Goal: Information Seeking & Learning: Find specific fact

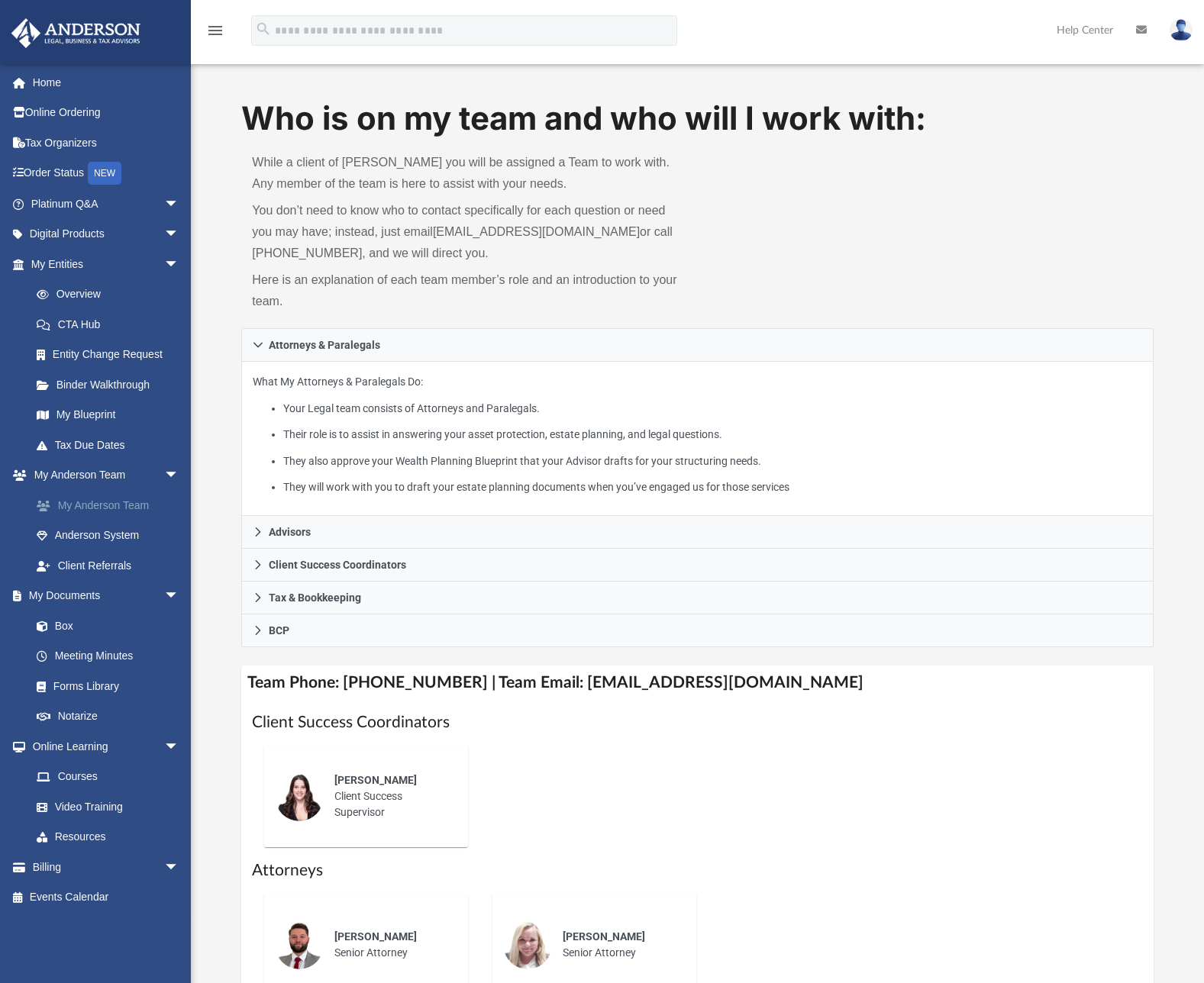
click at [84, 510] on link "My Anderson Team" at bounding box center [111, 505] width 181 height 31
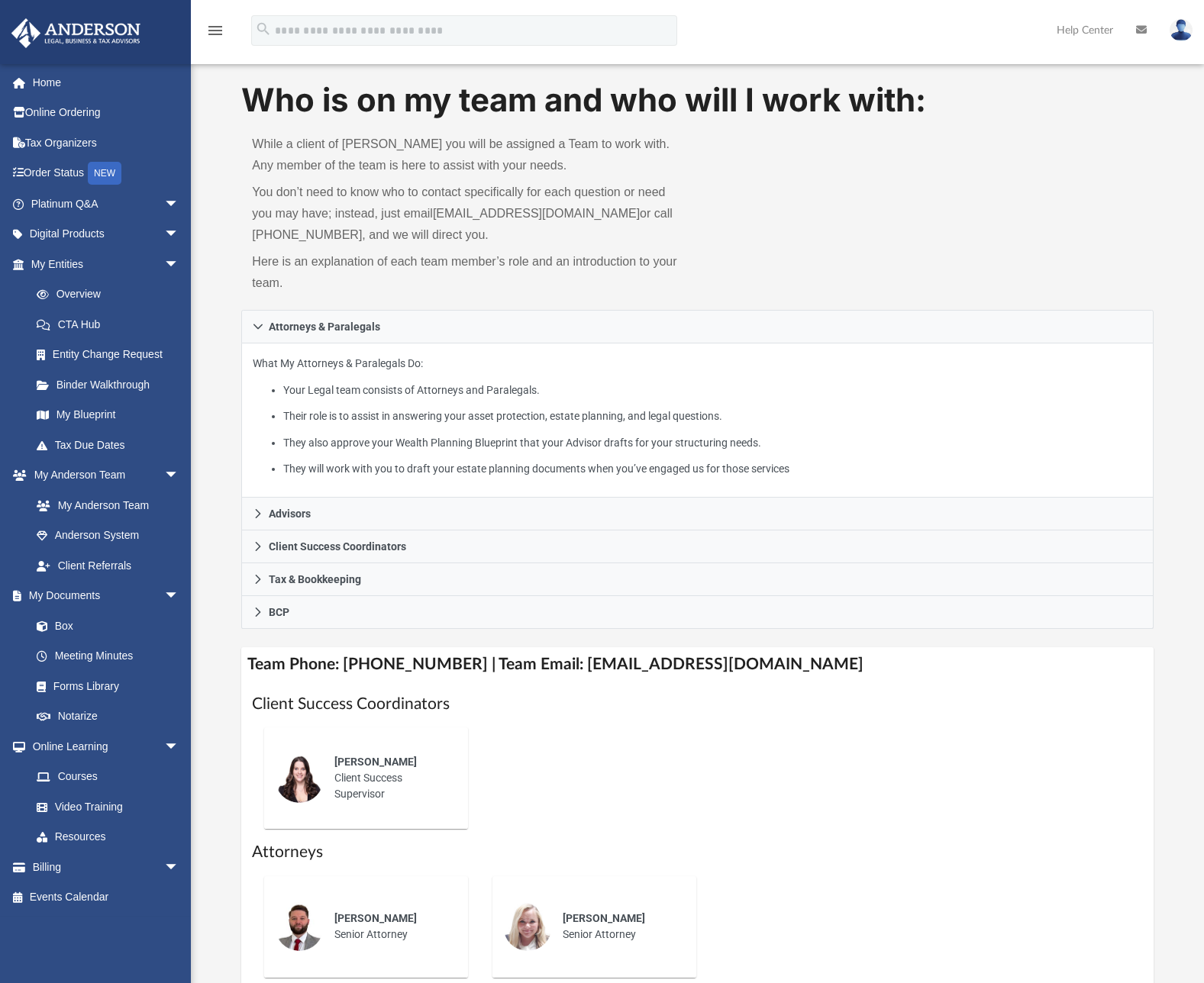
scroll to position [290, 0]
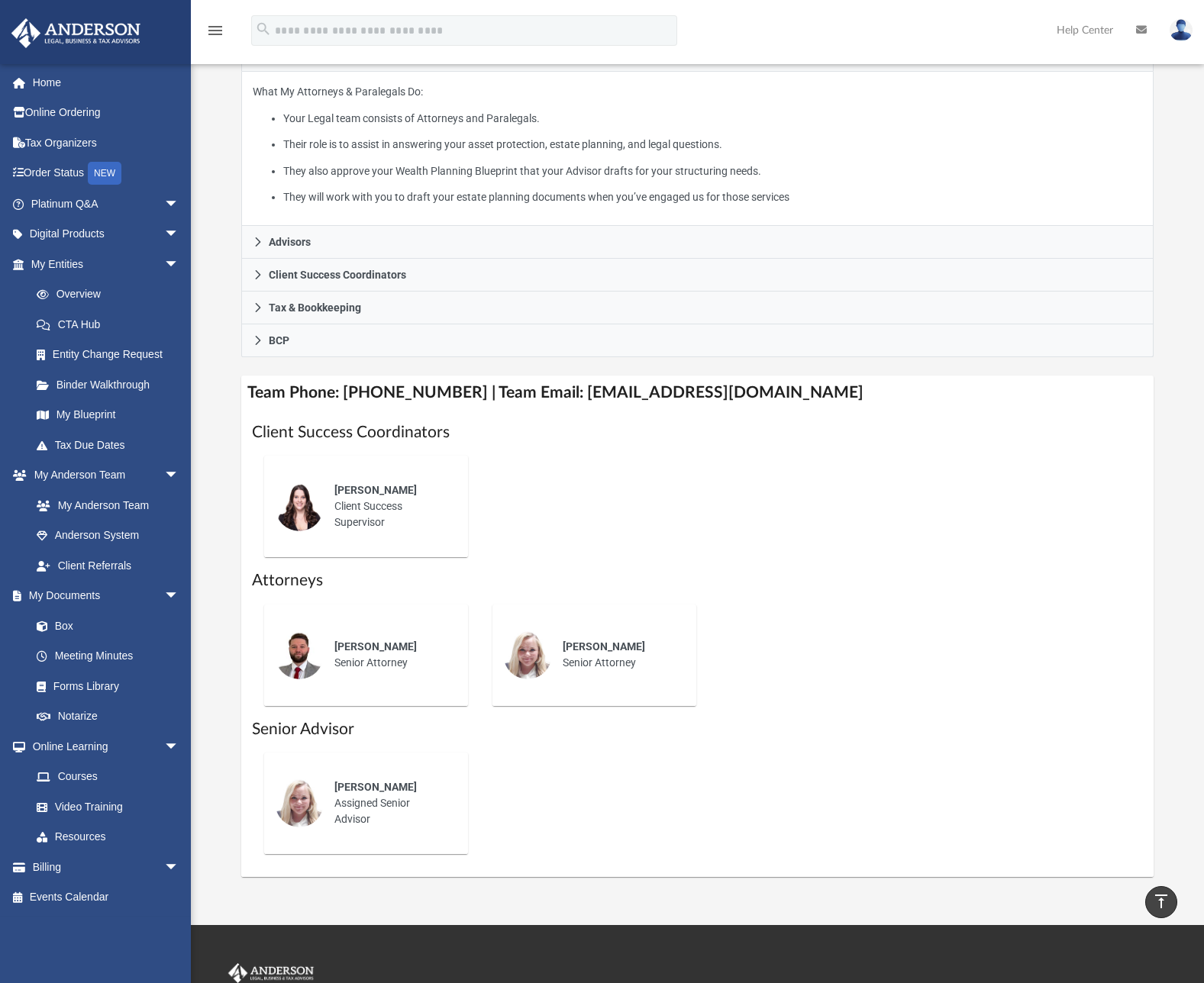
click at [355, 675] on div "Chris Wade Senior Attorney" at bounding box center [390, 655] width 134 height 54
click at [611, 672] on div "Lauren Robins Senior Attorney" at bounding box center [618, 655] width 134 height 54
drag, startPoint x: 554, startPoint y: 393, endPoint x: 838, endPoint y: 400, distance: 284.1
click at [838, 400] on h4 "Team Phone: (725) 201-7371 | Team Email: myteam@andersonadvisors.com" at bounding box center [696, 393] width 911 height 34
copy h4 "myteam@andersonadvisors.com"
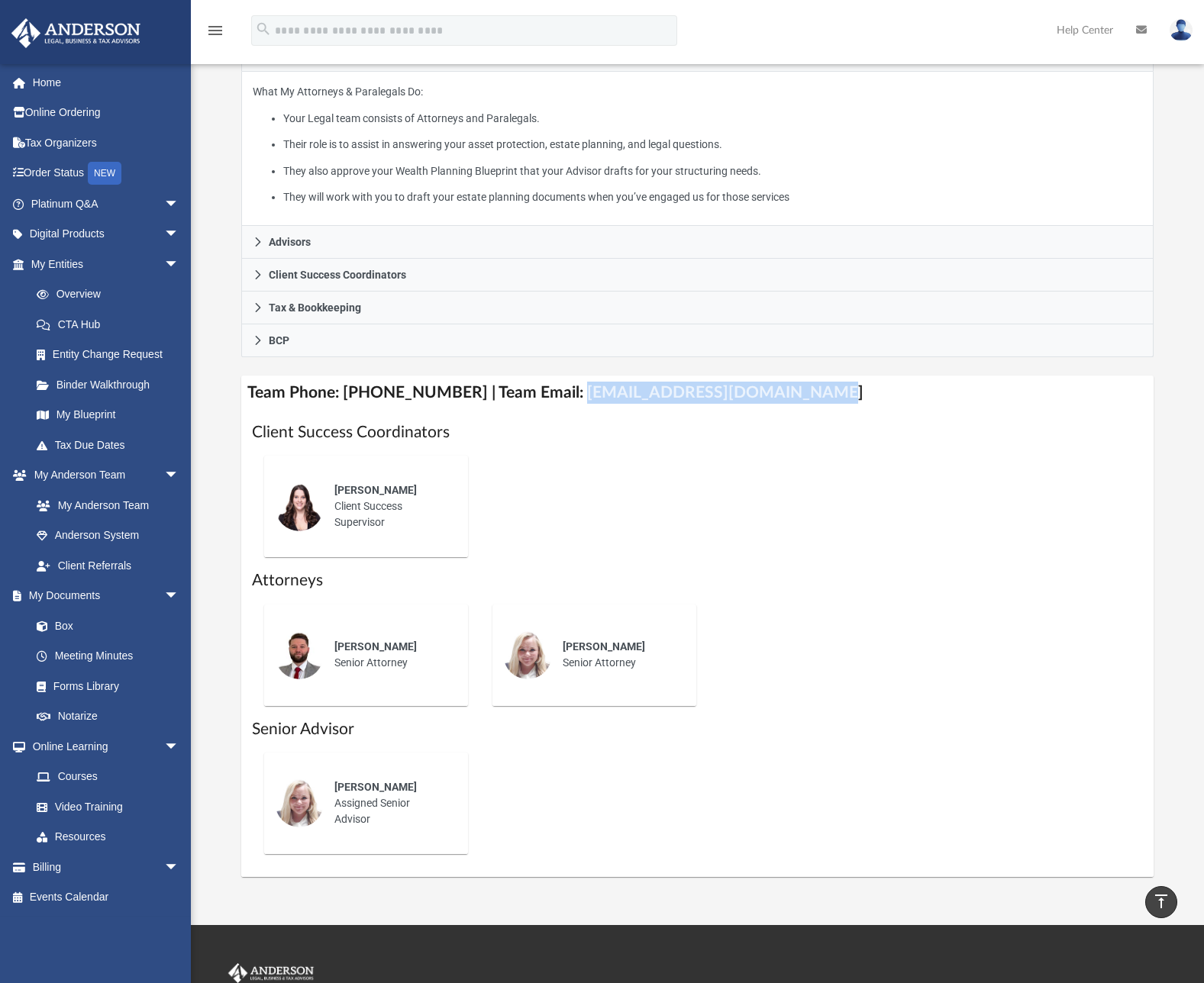
copy h4 "myteam@andersonadvisors.com"
click at [850, 499] on div "Jennie Wilson Client Success Supervisor" at bounding box center [696, 506] width 890 height 126
click at [120, 497] on link "My Anderson Team" at bounding box center [111, 505] width 181 height 31
click at [99, 627] on link "Box" at bounding box center [111, 626] width 181 height 31
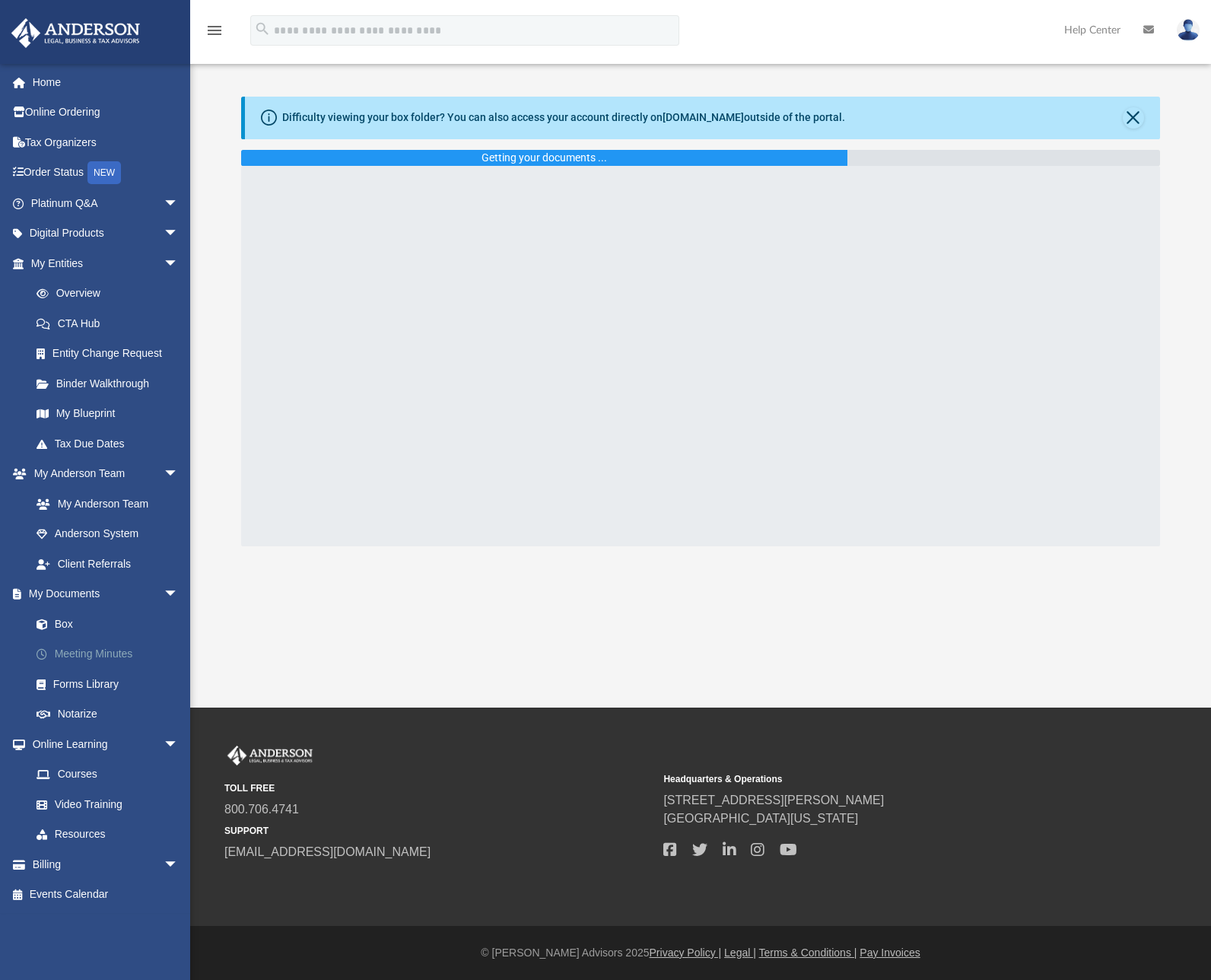
click at [97, 648] on link "Meeting Minutes" at bounding box center [111, 654] width 180 height 31
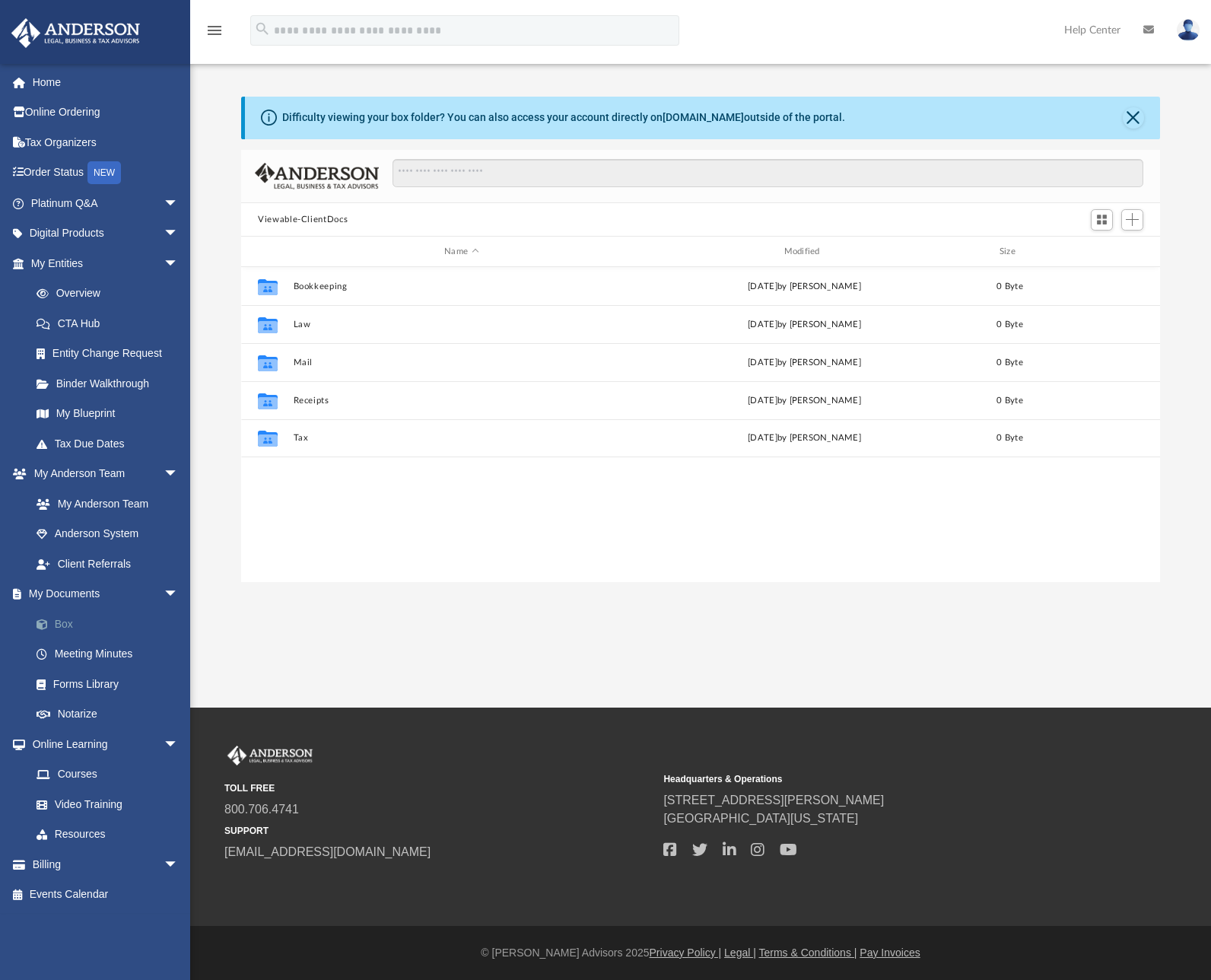
click at [60, 626] on link "Box" at bounding box center [111, 624] width 180 height 31
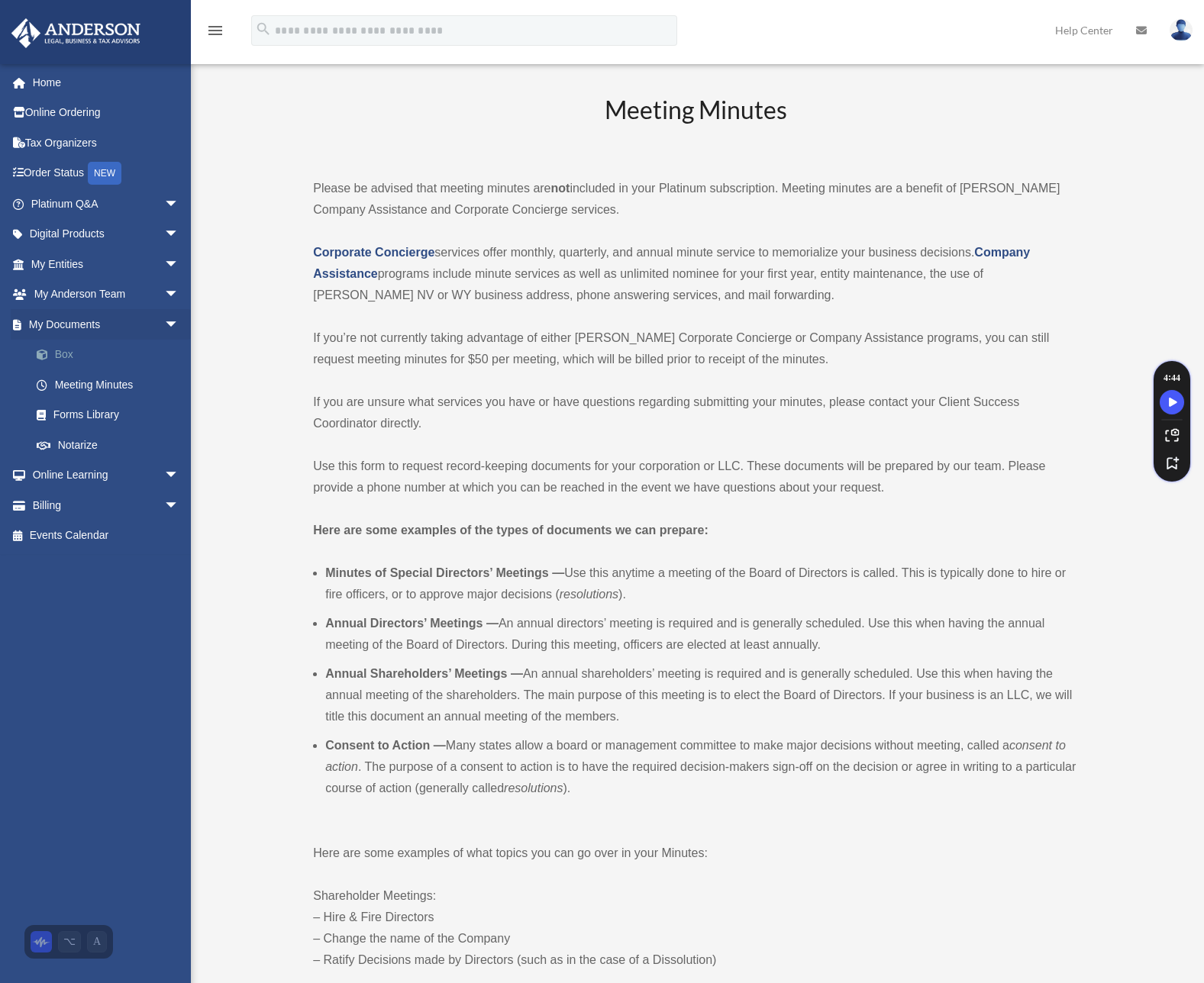
click at [71, 352] on link "Box" at bounding box center [111, 355] width 181 height 31
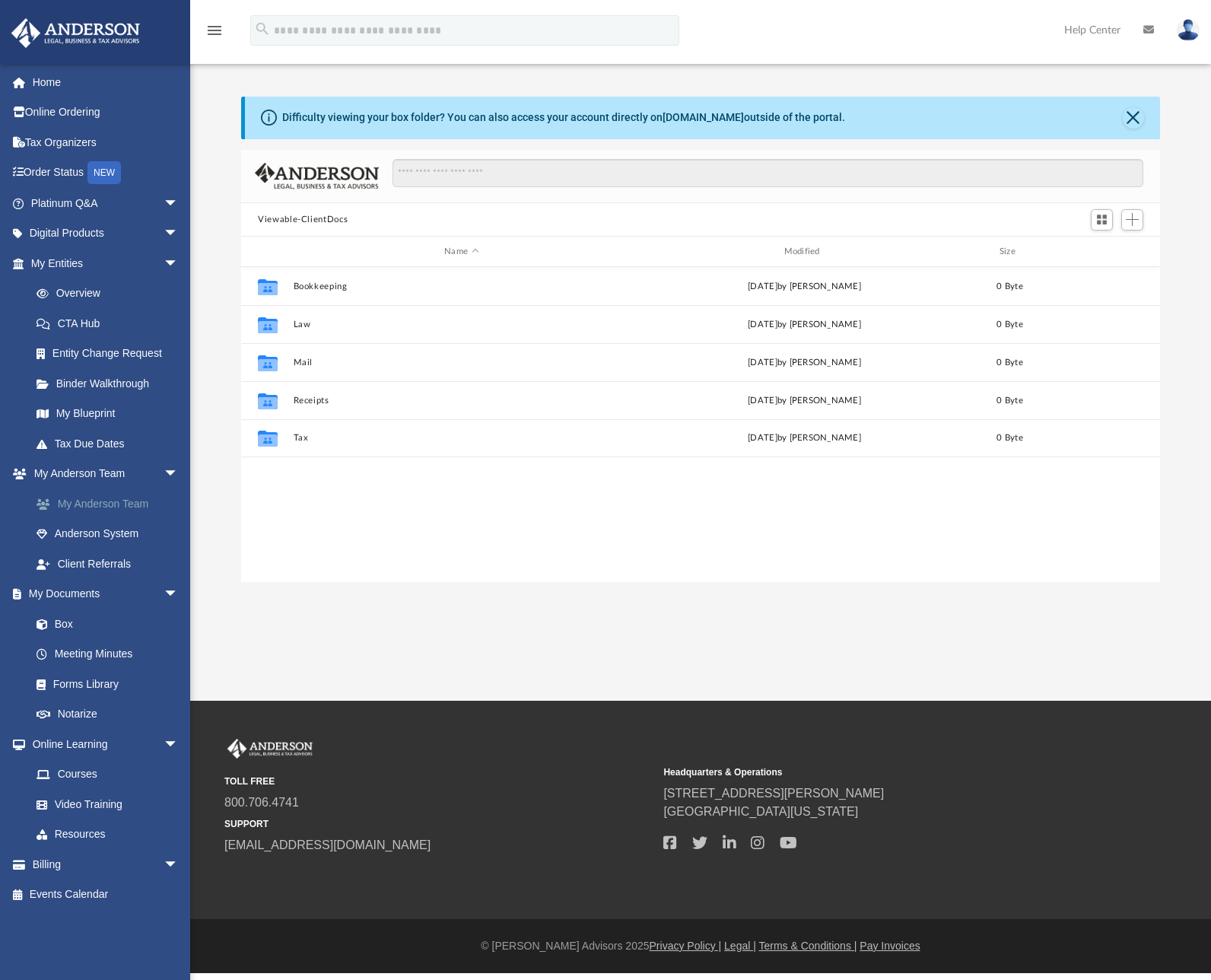
scroll to position [335, 907]
click at [88, 687] on link "Forms Library" at bounding box center [111, 684] width 180 height 31
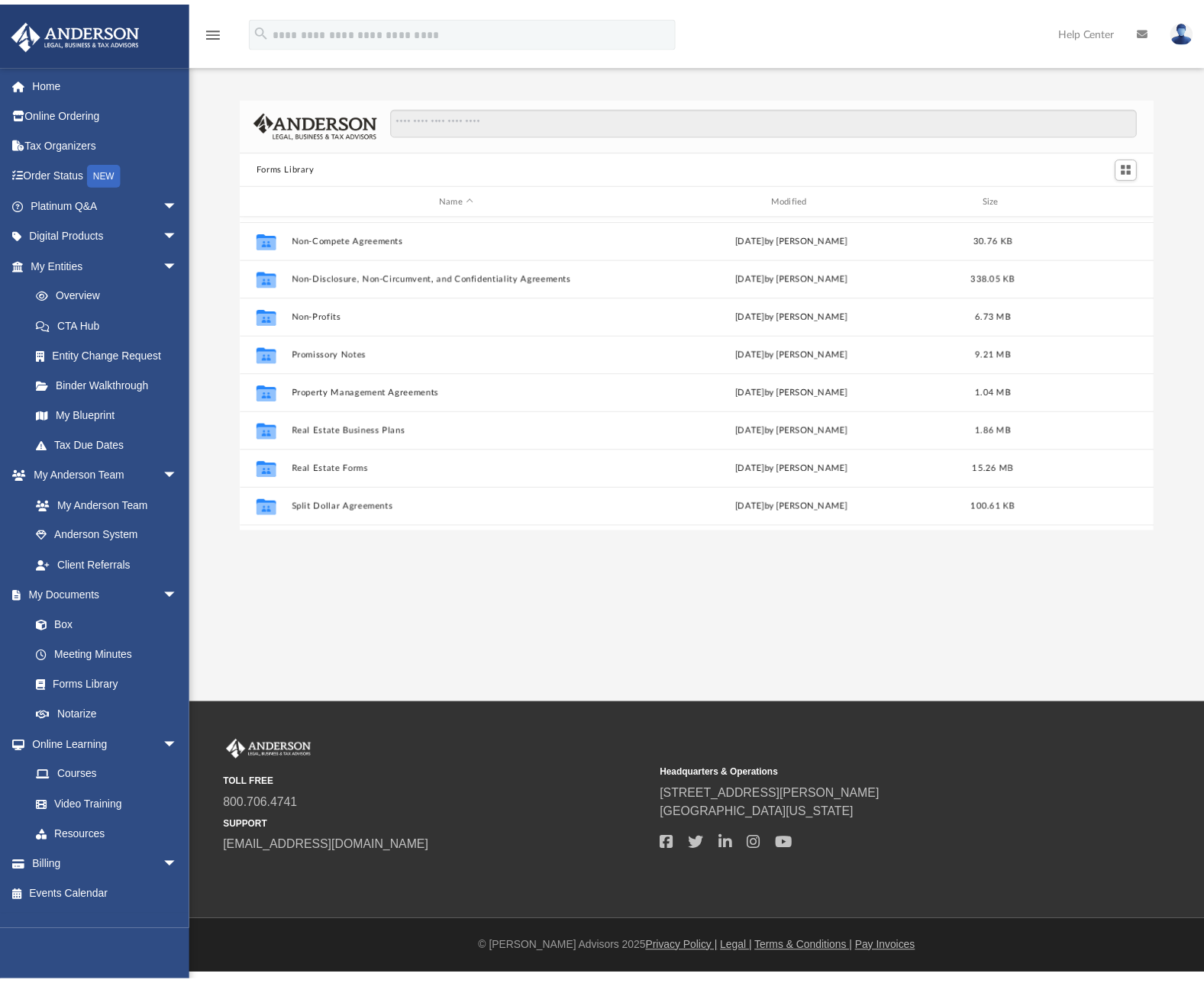
scroll to position [829, 0]
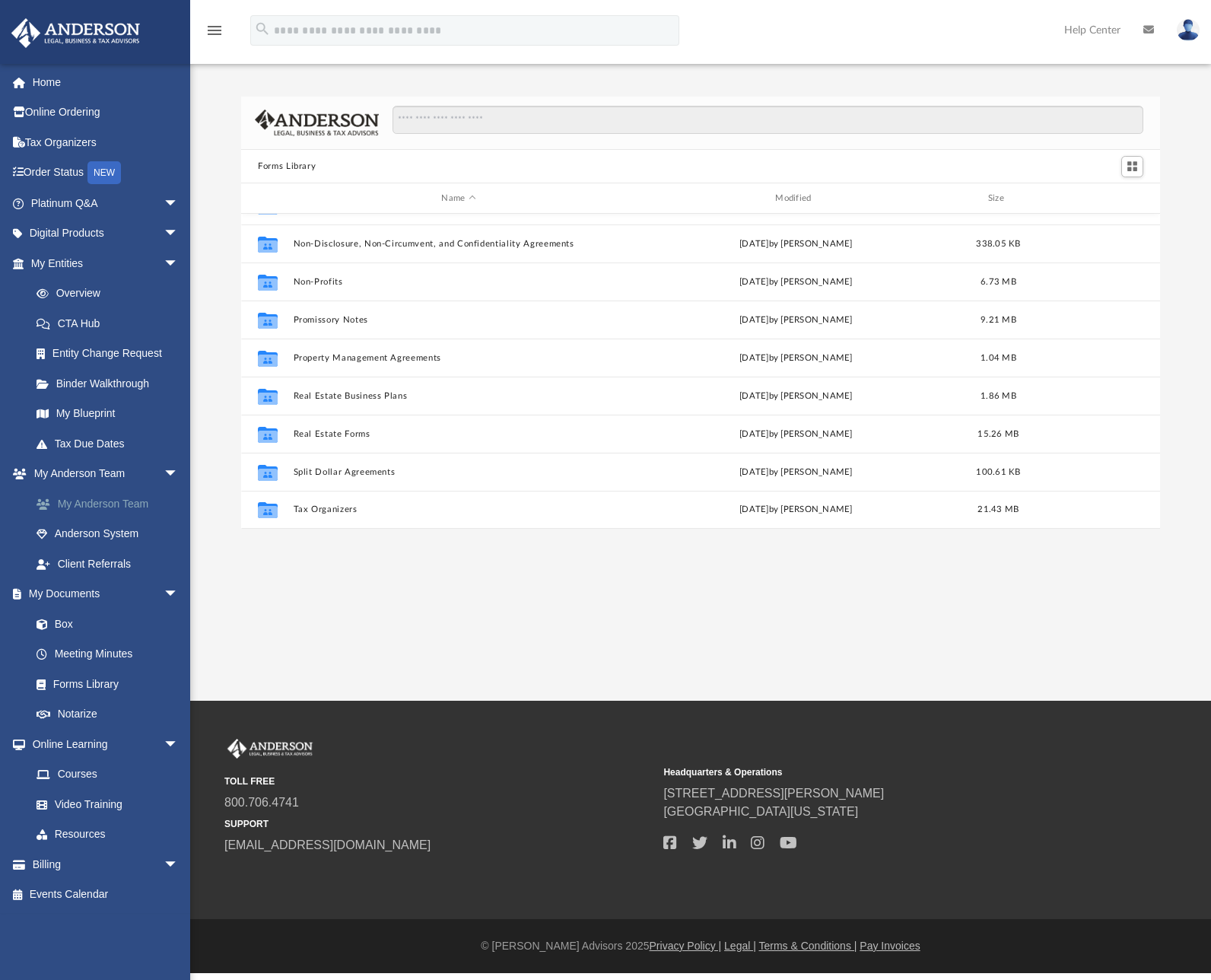
click at [115, 508] on link "My Anderson Team" at bounding box center [111, 504] width 180 height 31
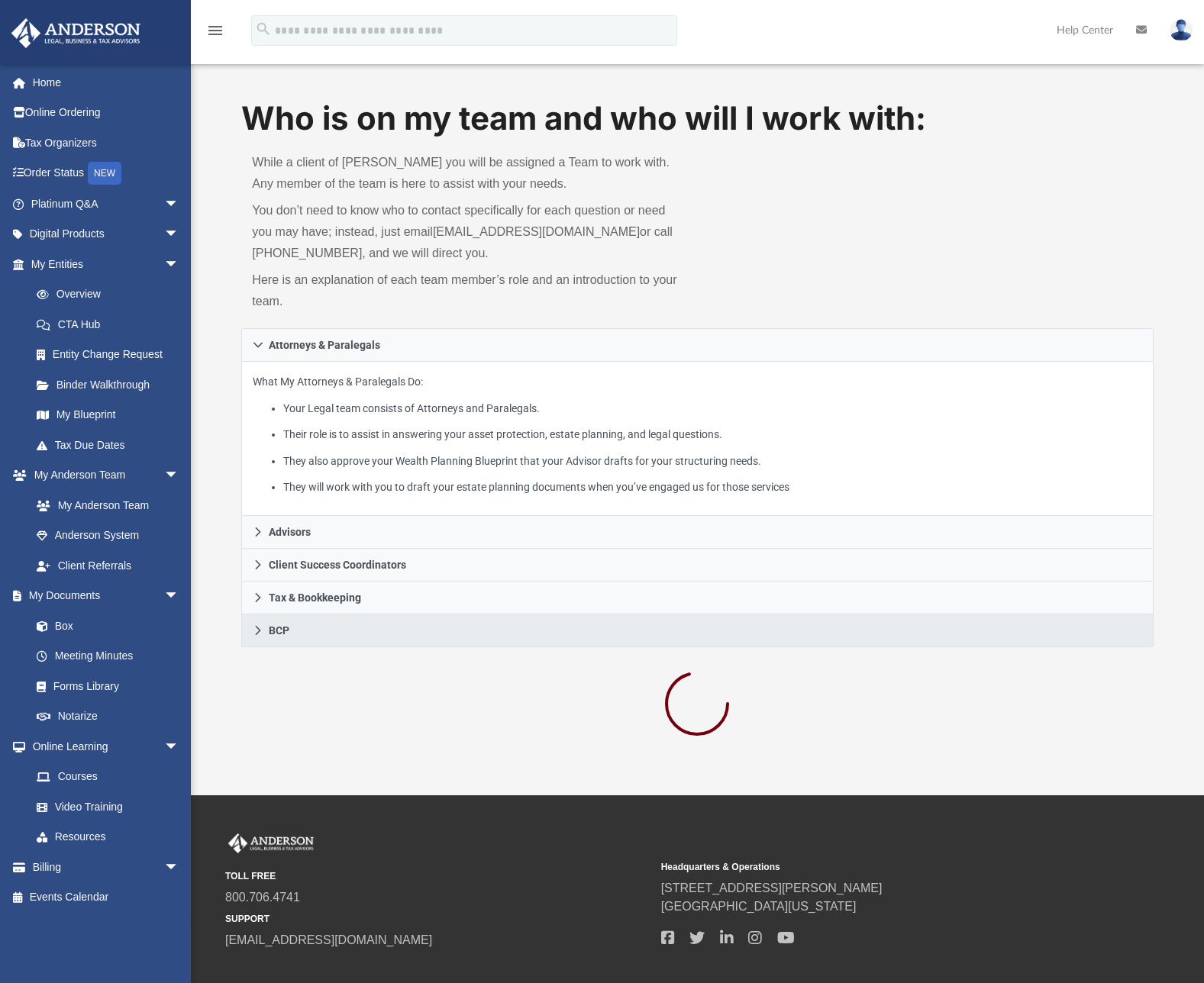
scroll to position [85, 0]
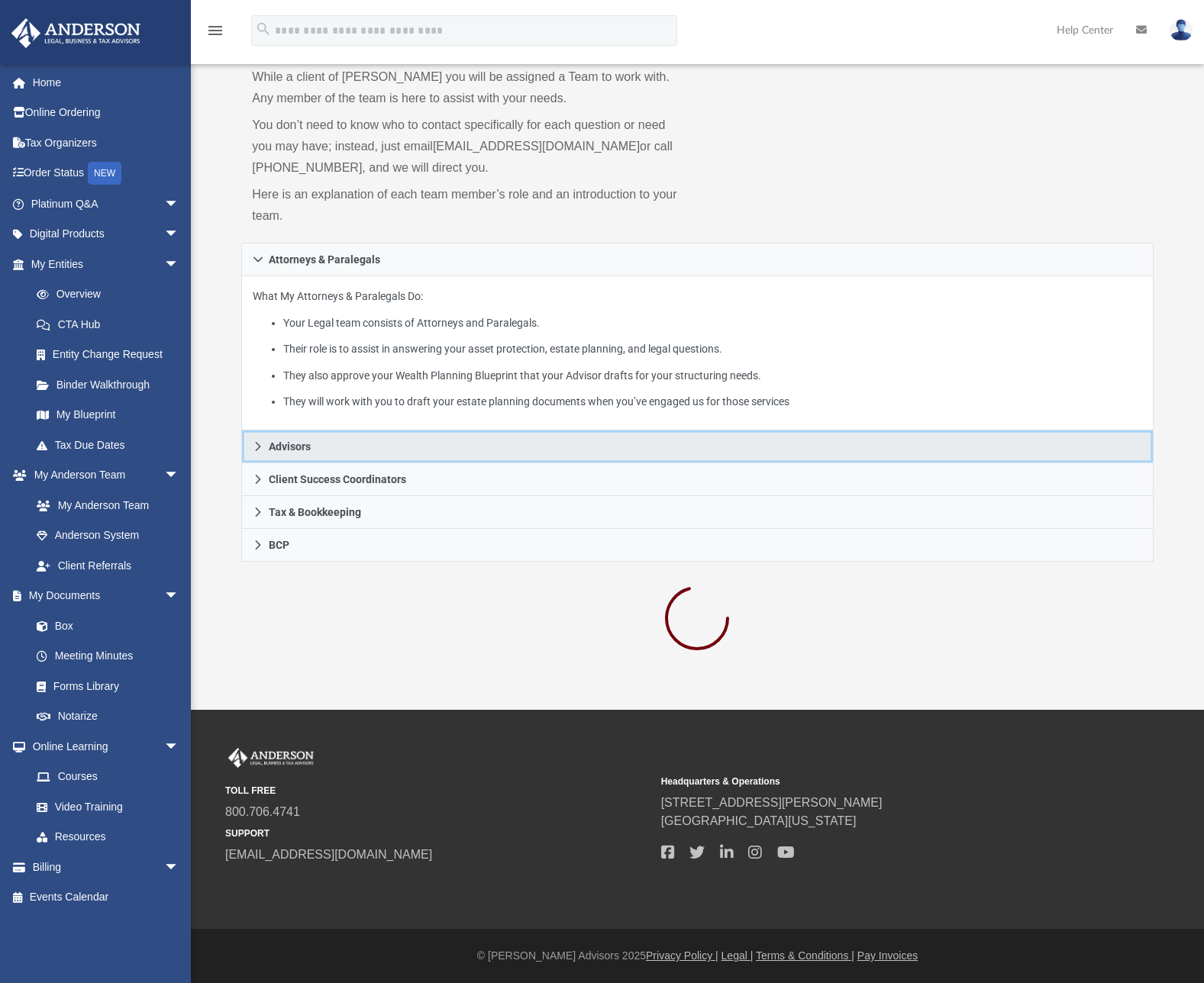
click at [346, 439] on link "Advisors" at bounding box center [696, 447] width 911 height 32
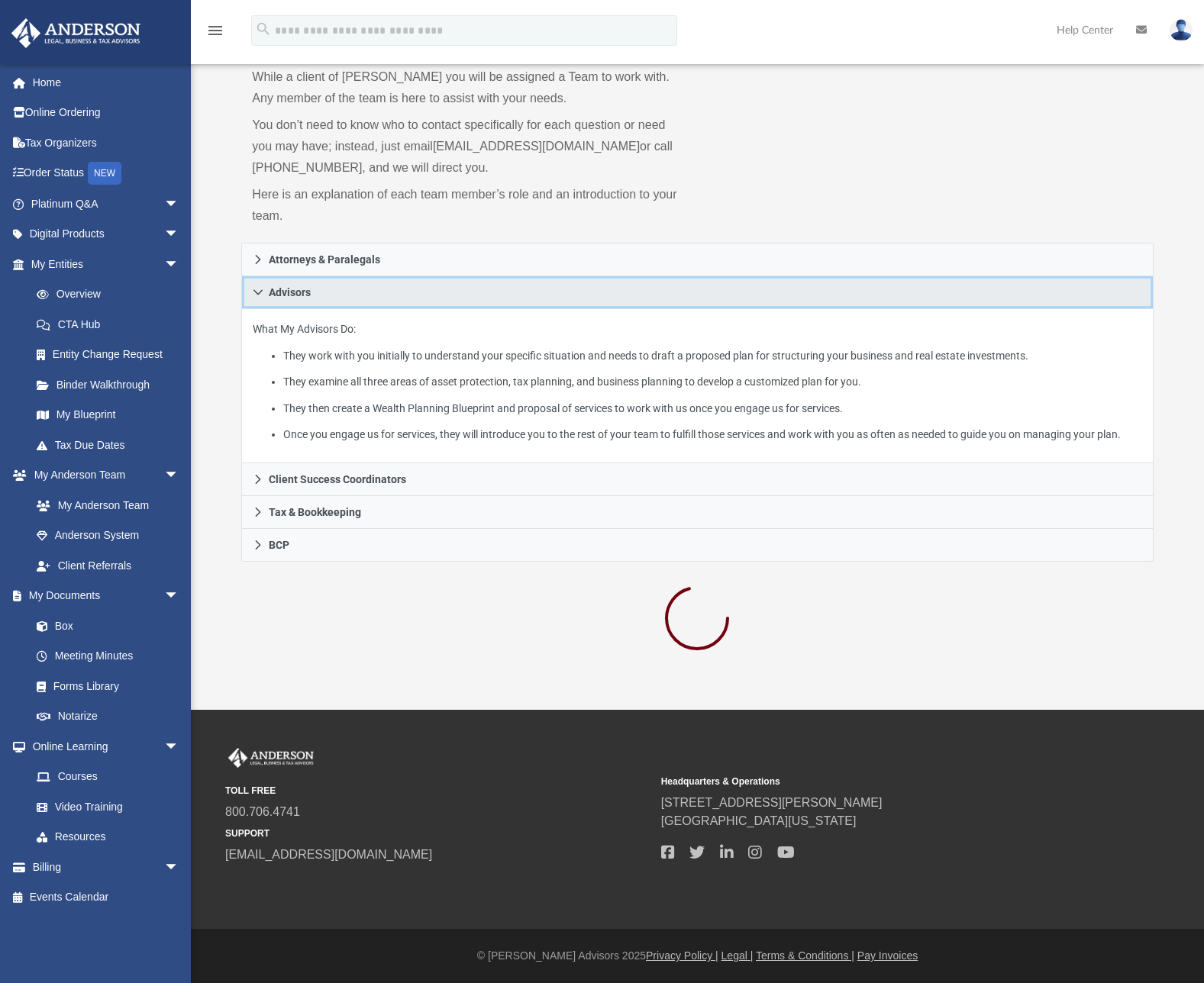
scroll to position [0, 0]
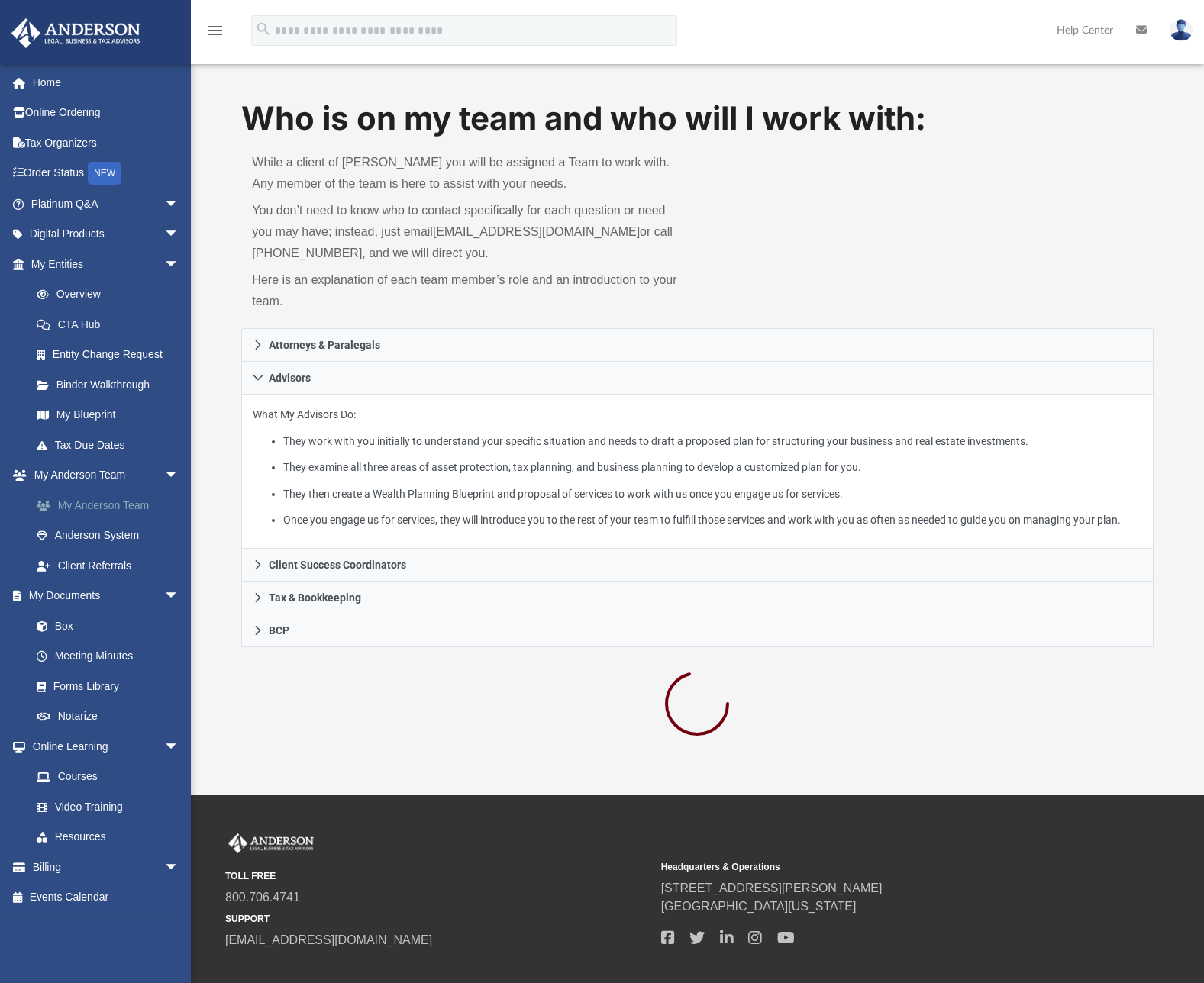
click at [99, 508] on link "My Anderson Team" at bounding box center [111, 505] width 181 height 31
drag, startPoint x: 462, startPoint y: 232, endPoint x: 864, endPoint y: 88, distance: 427.0
click at [0, 0] on div "menu search Site Menu add taylora89@gmail.com My Profile Reset Password Logout …" at bounding box center [602, 397] width 1204 height 795
click at [584, 295] on p "Here is an explanation of each team member’s role and an introduction to your t…" at bounding box center [468, 290] width 434 height 43
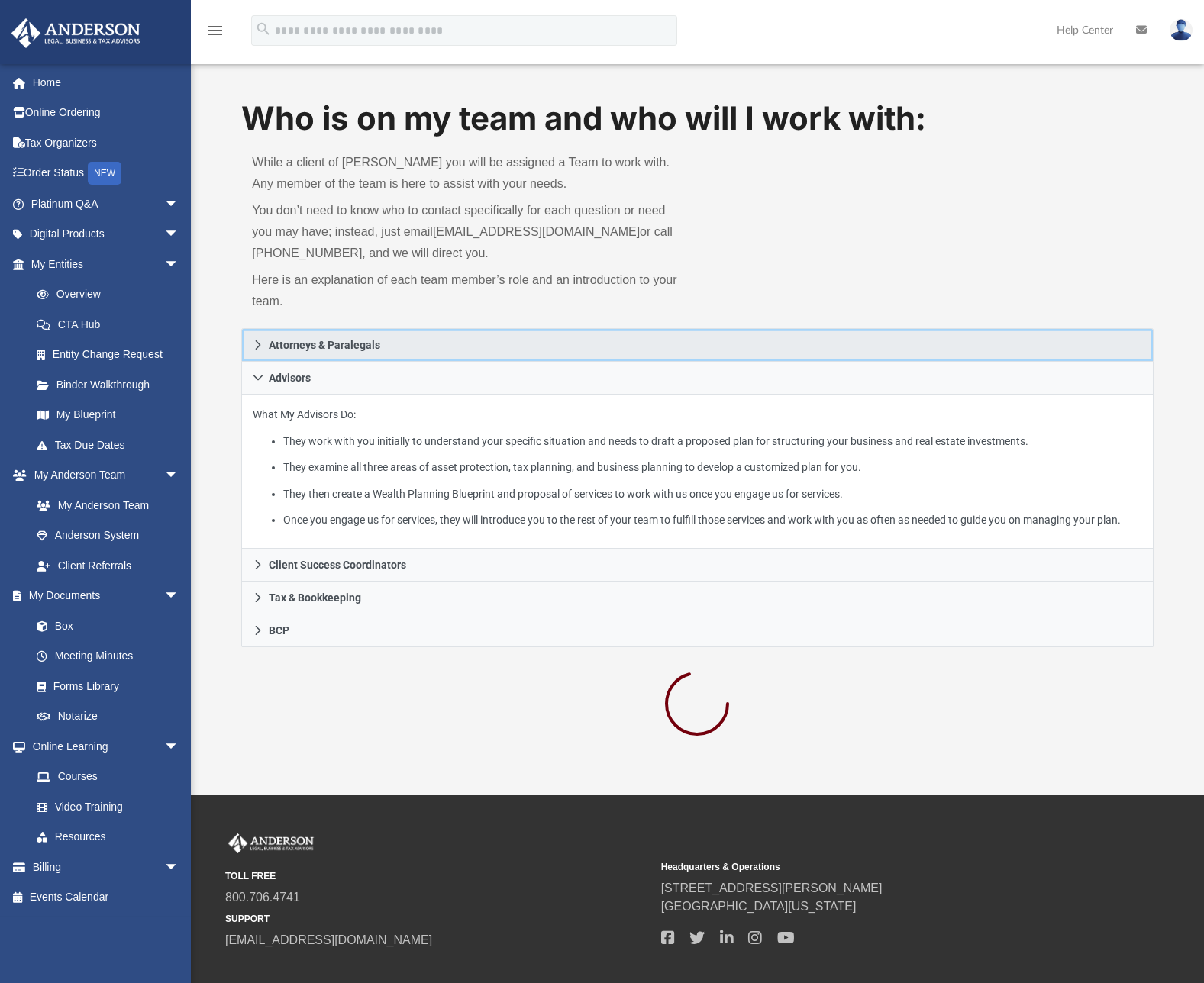
click at [302, 340] on span "Attorneys & Paralegals" at bounding box center [324, 345] width 111 height 11
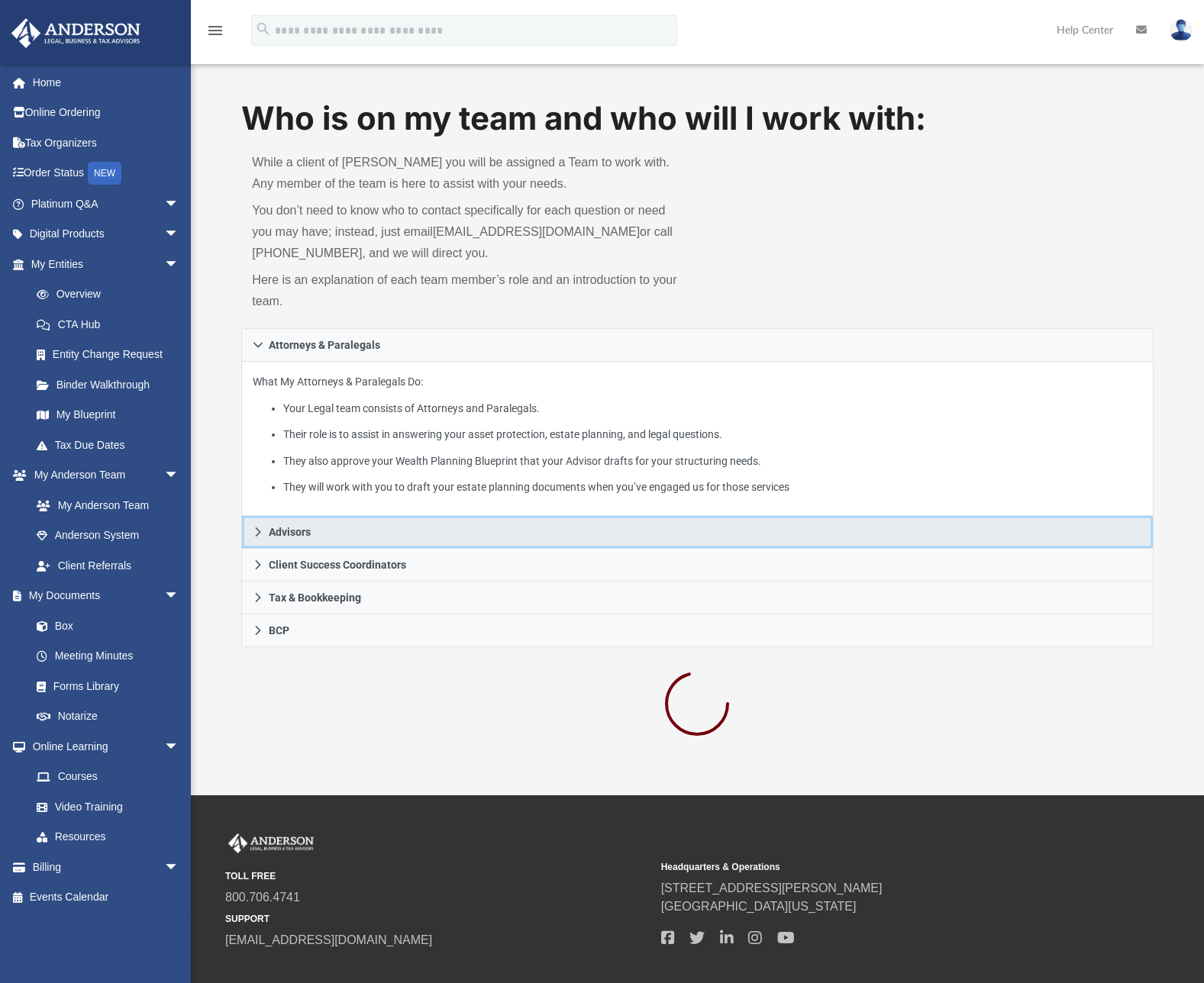
click at [315, 535] on link "Advisors" at bounding box center [696, 532] width 911 height 32
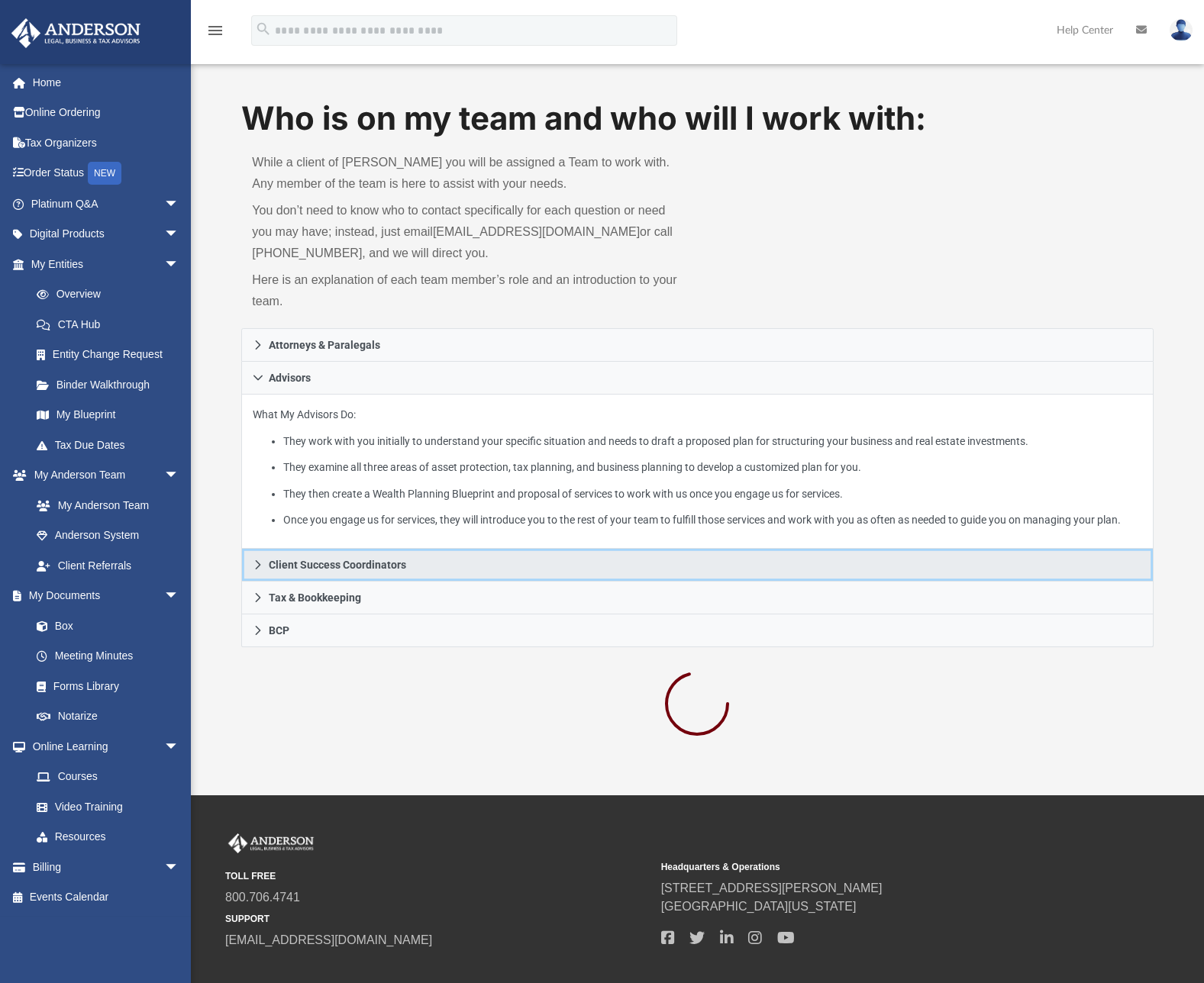
click at [327, 570] on span "Client Success Coordinators" at bounding box center [337, 564] width 137 height 11
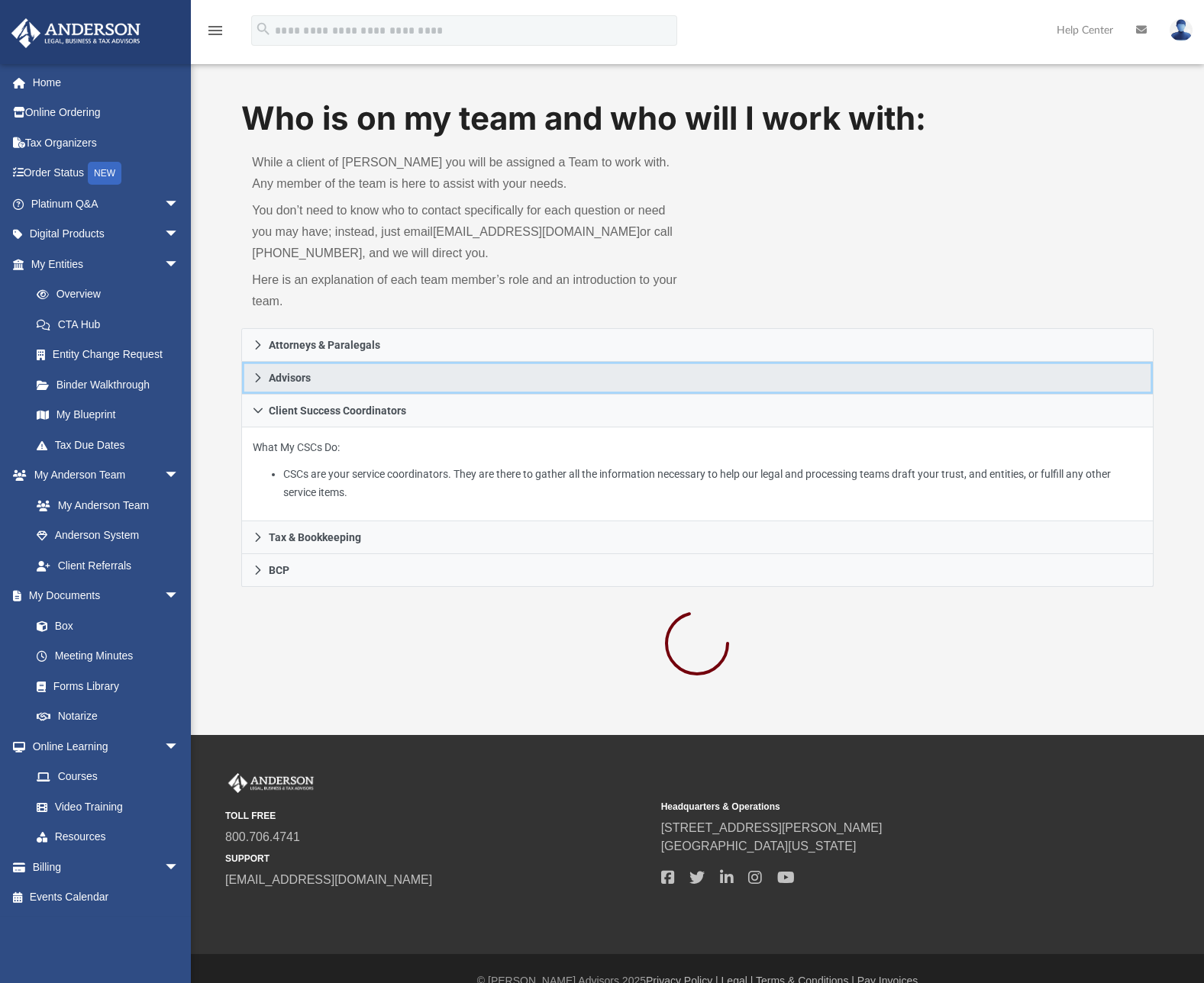
click at [305, 392] on link "Advisors" at bounding box center [696, 378] width 911 height 32
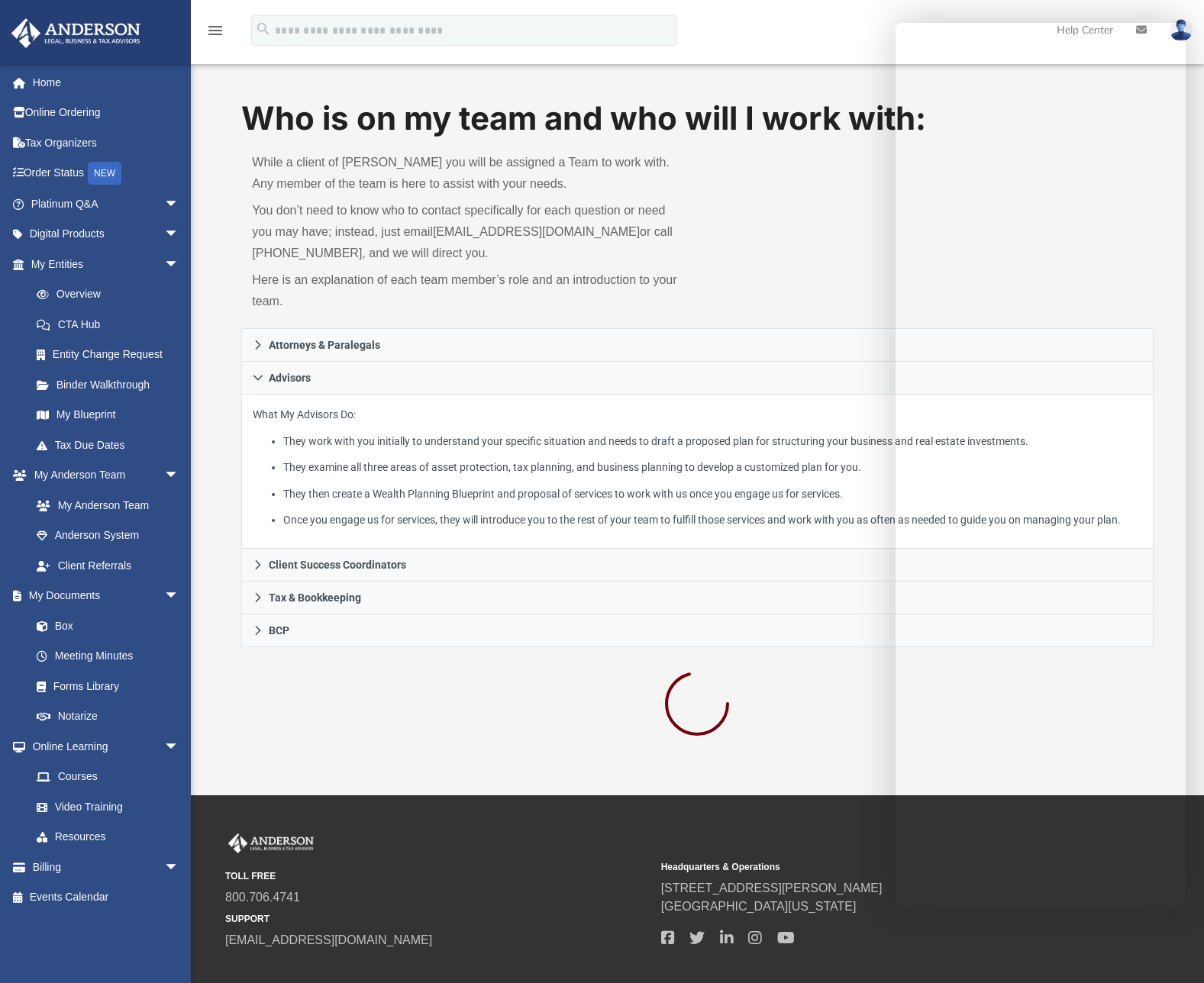
click at [508, 747] on div at bounding box center [696, 706] width 911 height 82
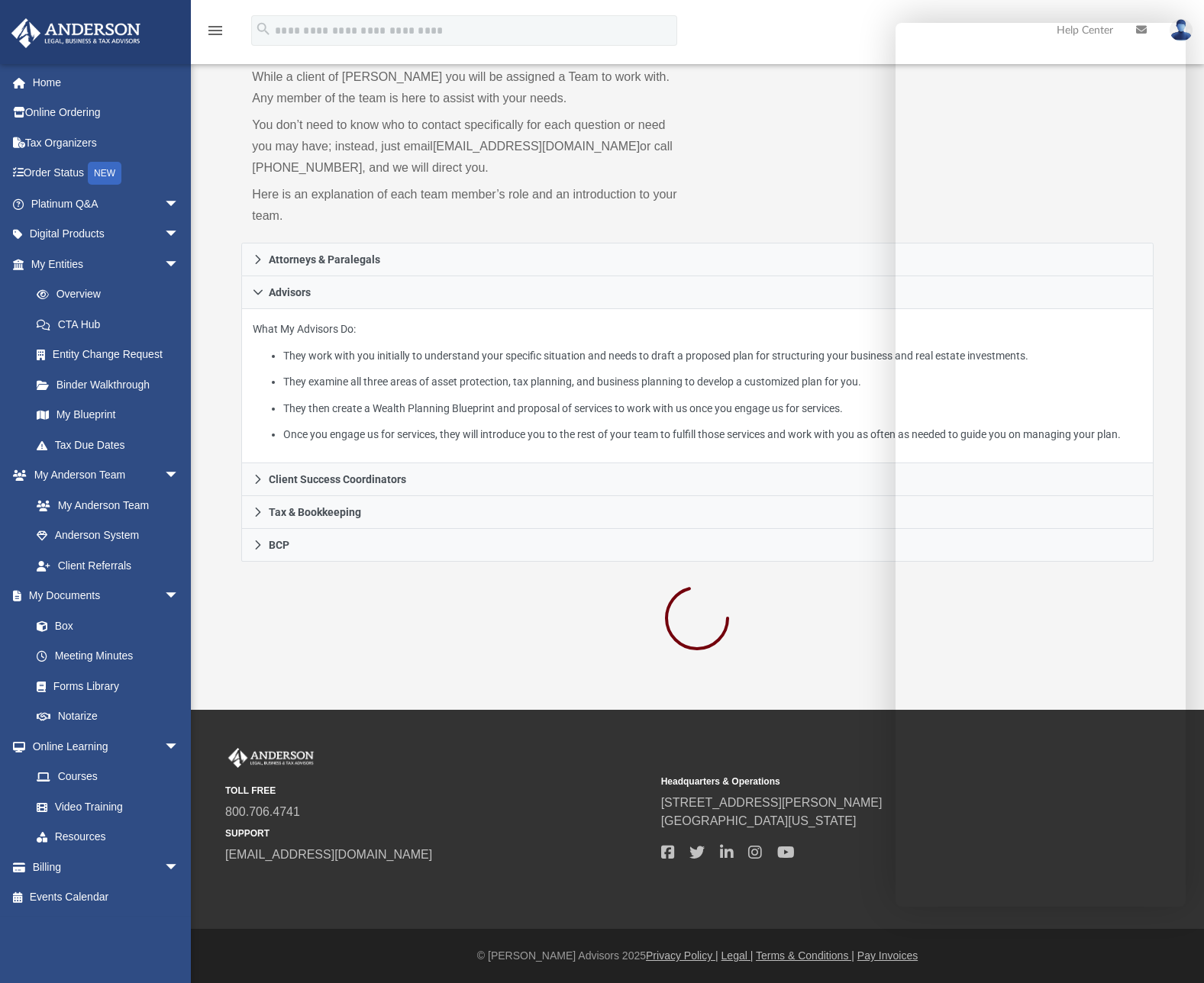
scroll to position [105, 0]
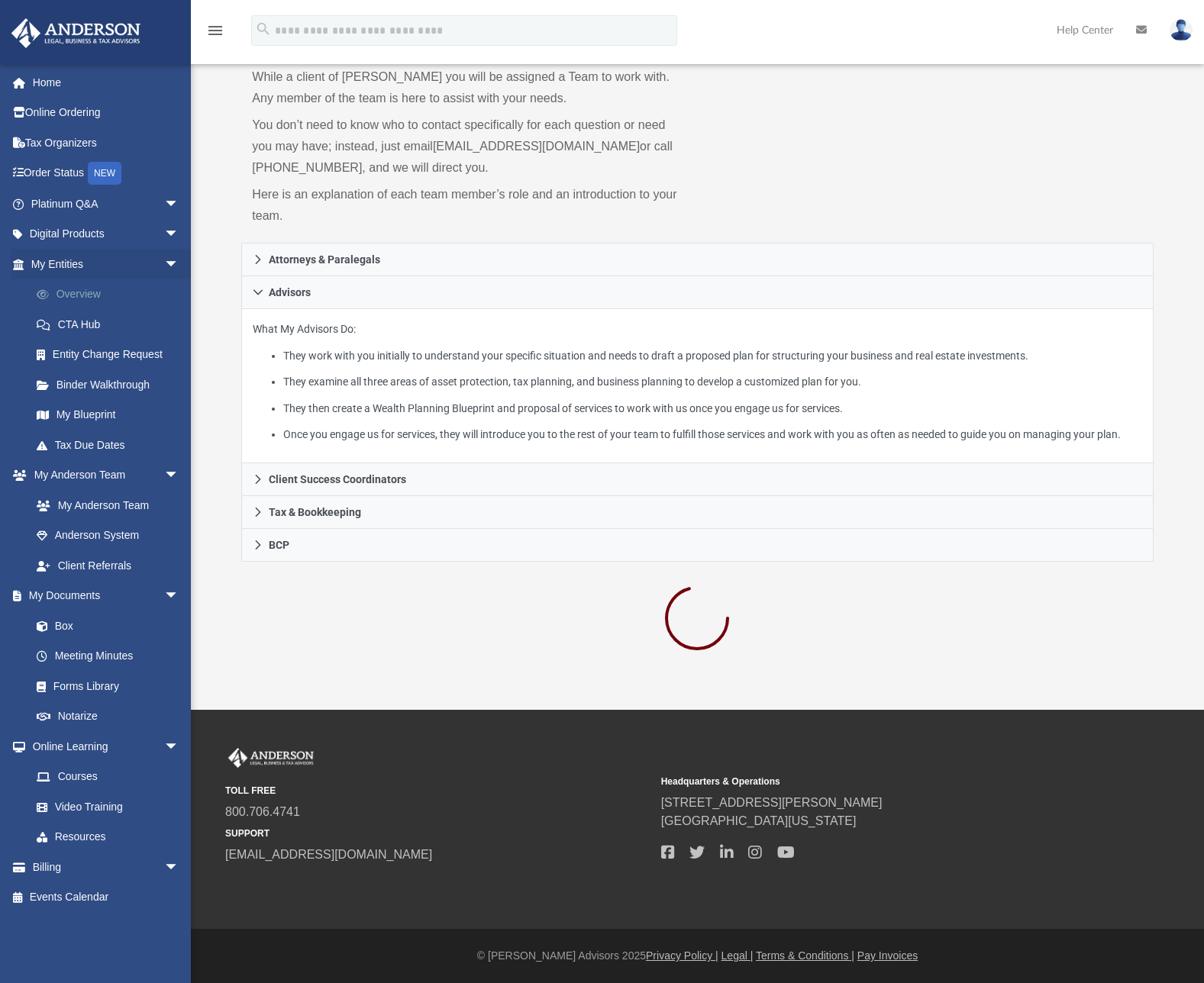
click at [104, 303] on link "Overview" at bounding box center [111, 294] width 181 height 31
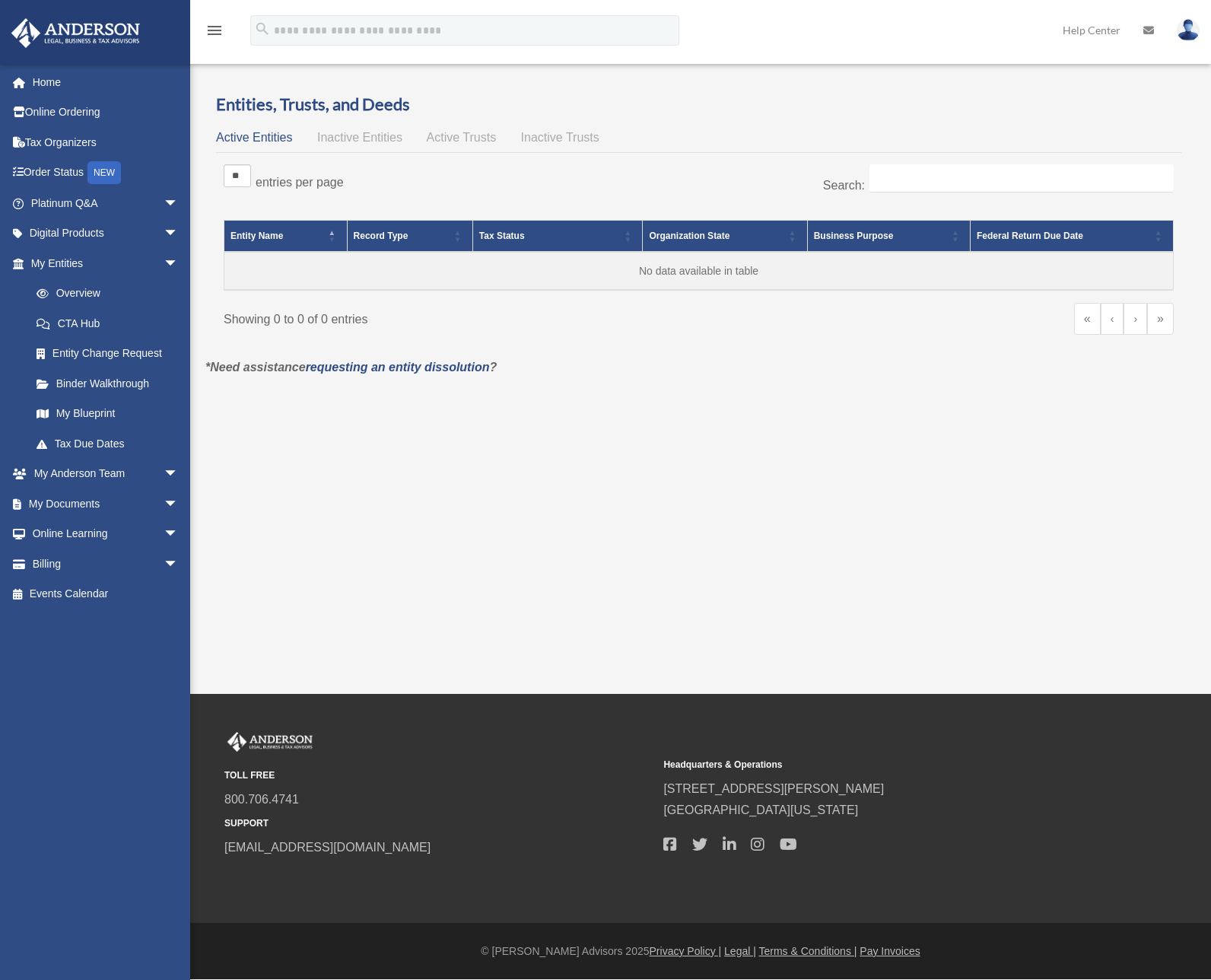
click at [1140, 30] on link at bounding box center [1148, 30] width 33 height 60
click at [1145, 27] on icon at bounding box center [1148, 30] width 11 height 11
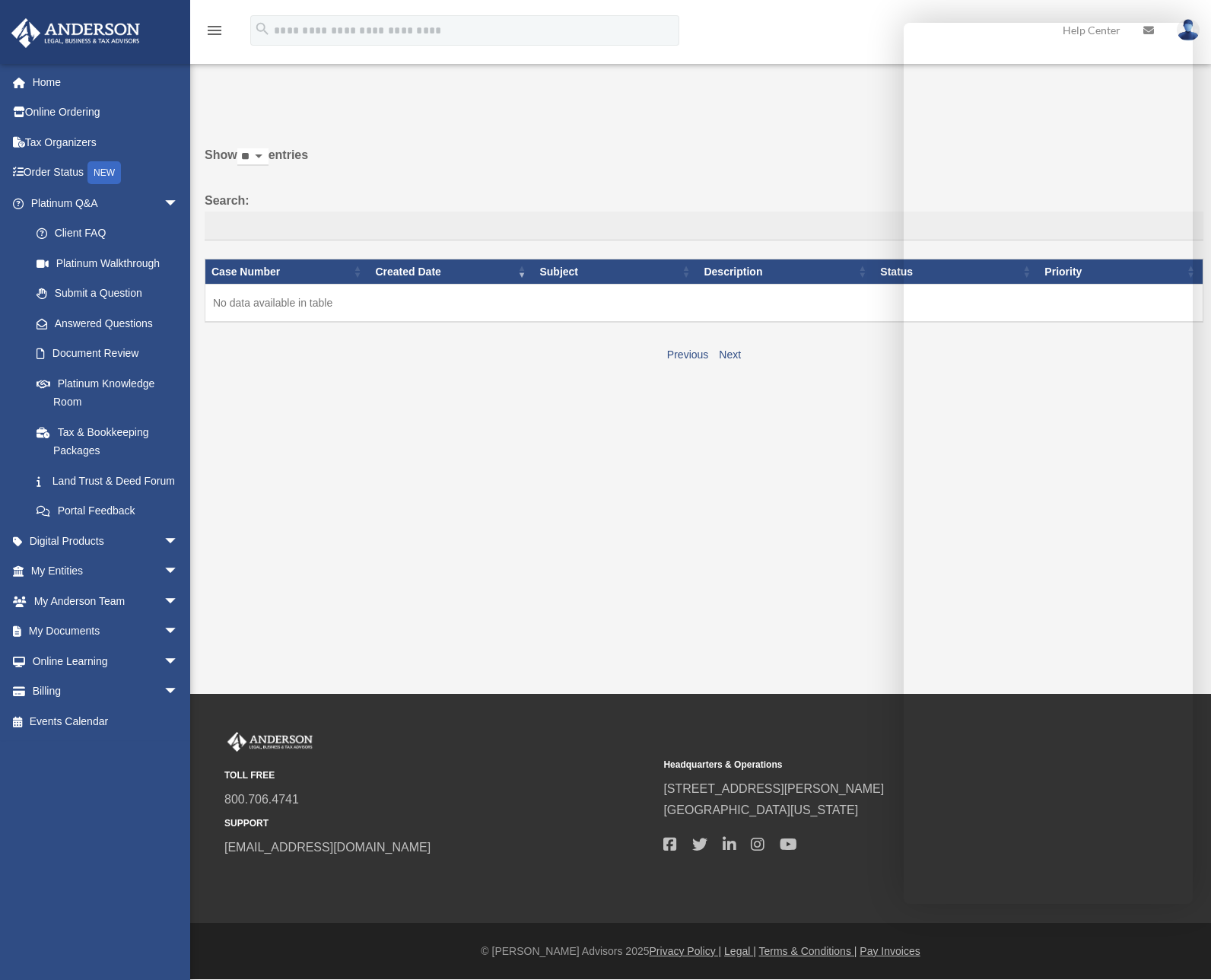
click at [833, 435] on div "Past Questions & Answers [EMAIL_ADDRESS][DOMAIN_NAME] Sign Out [EMAIL_ADDRESS][…" at bounding box center [606, 347] width 1211 height 694
click at [109, 526] on link "Portal Feedback" at bounding box center [111, 511] width 180 height 31
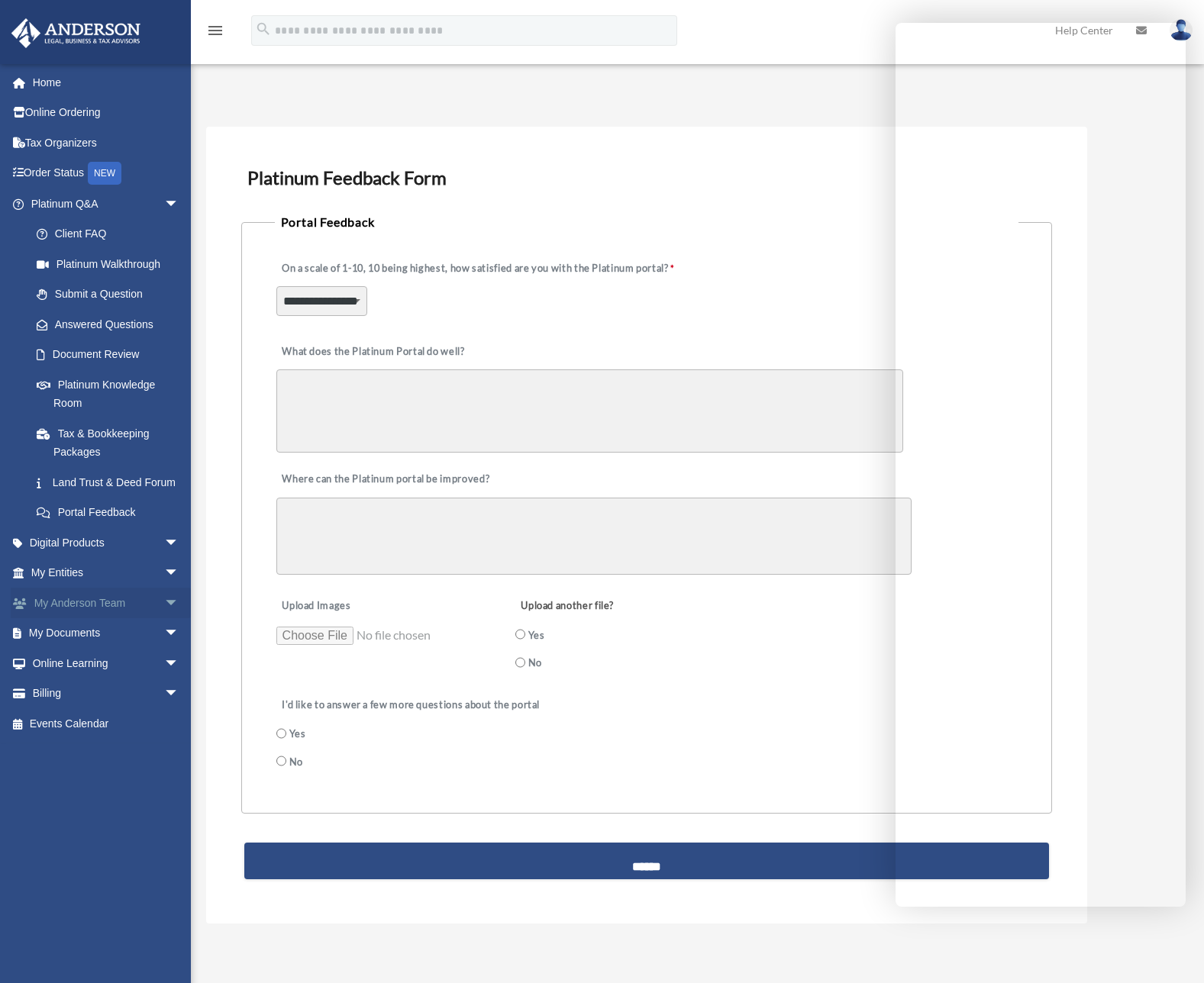
click at [101, 618] on link "My Anderson Team arrow_drop_down" at bounding box center [106, 603] width 191 height 31
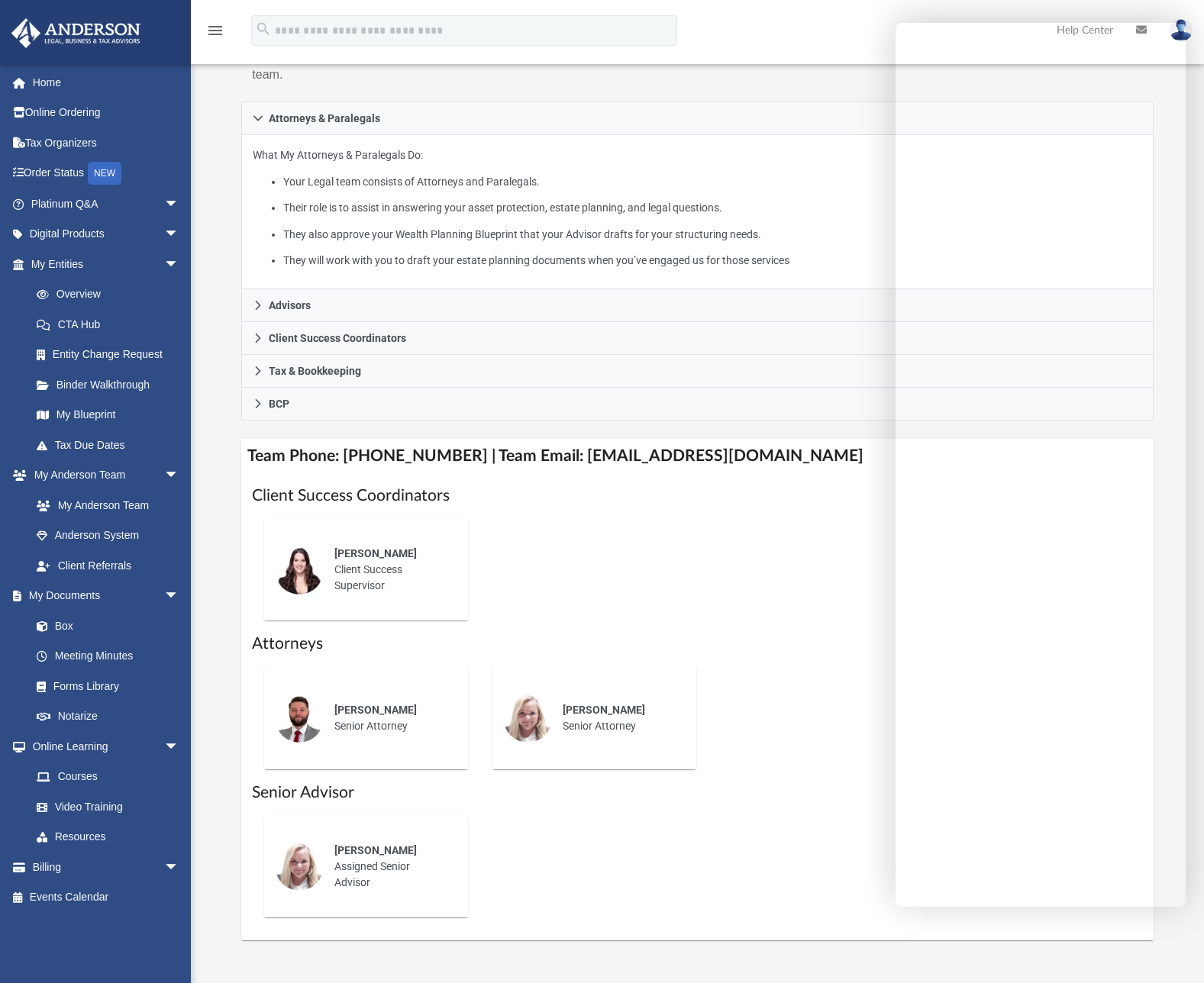
scroll to position [230, 0]
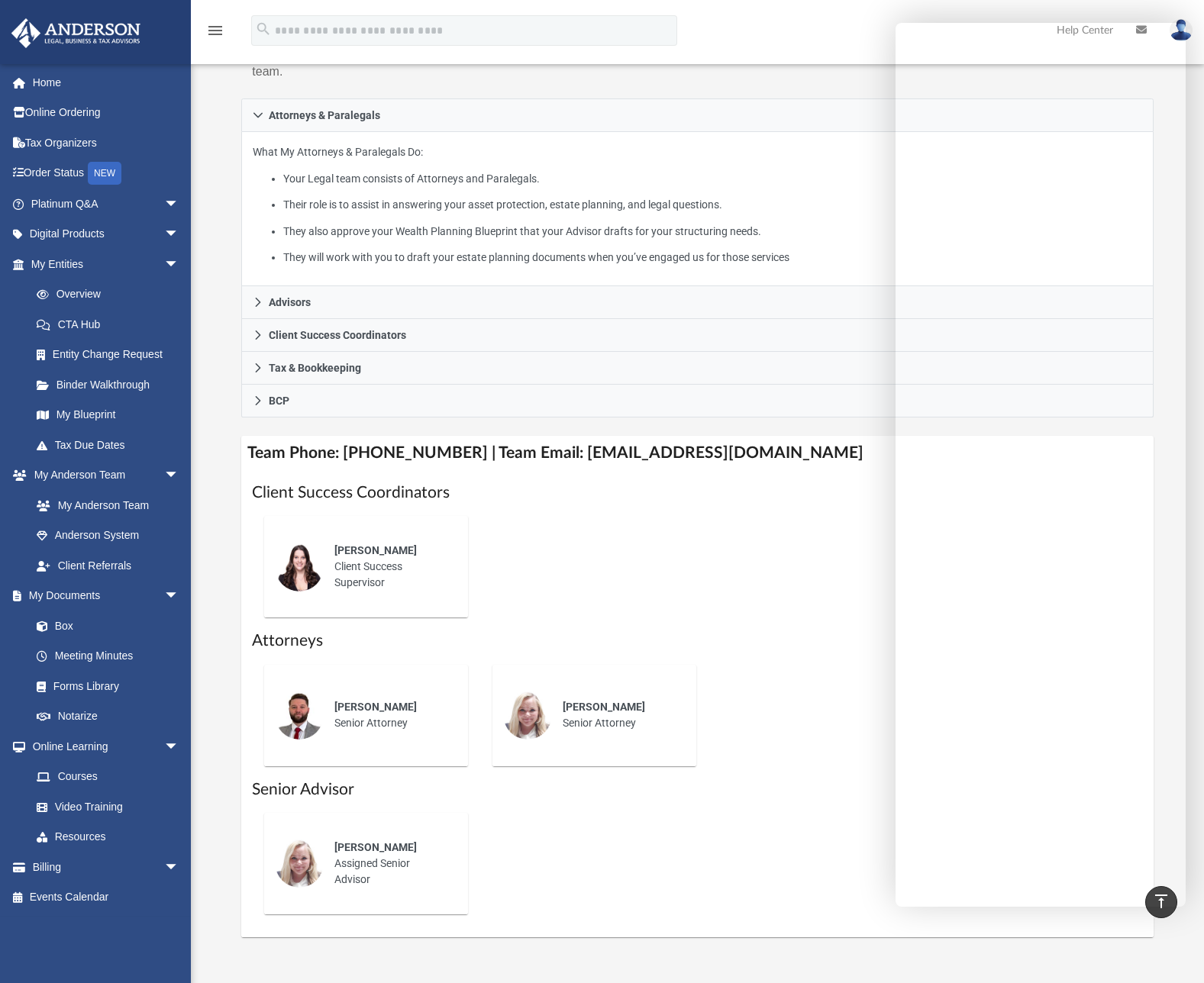
click at [393, 547] on span "[PERSON_NAME]" at bounding box center [376, 550] width 83 height 12
click at [314, 571] on img at bounding box center [299, 567] width 49 height 49
click at [362, 550] on span "[PERSON_NAME]" at bounding box center [376, 550] width 83 height 12
click at [372, 586] on div "[PERSON_NAME] Client Success Supervisor" at bounding box center [390, 567] width 134 height 70
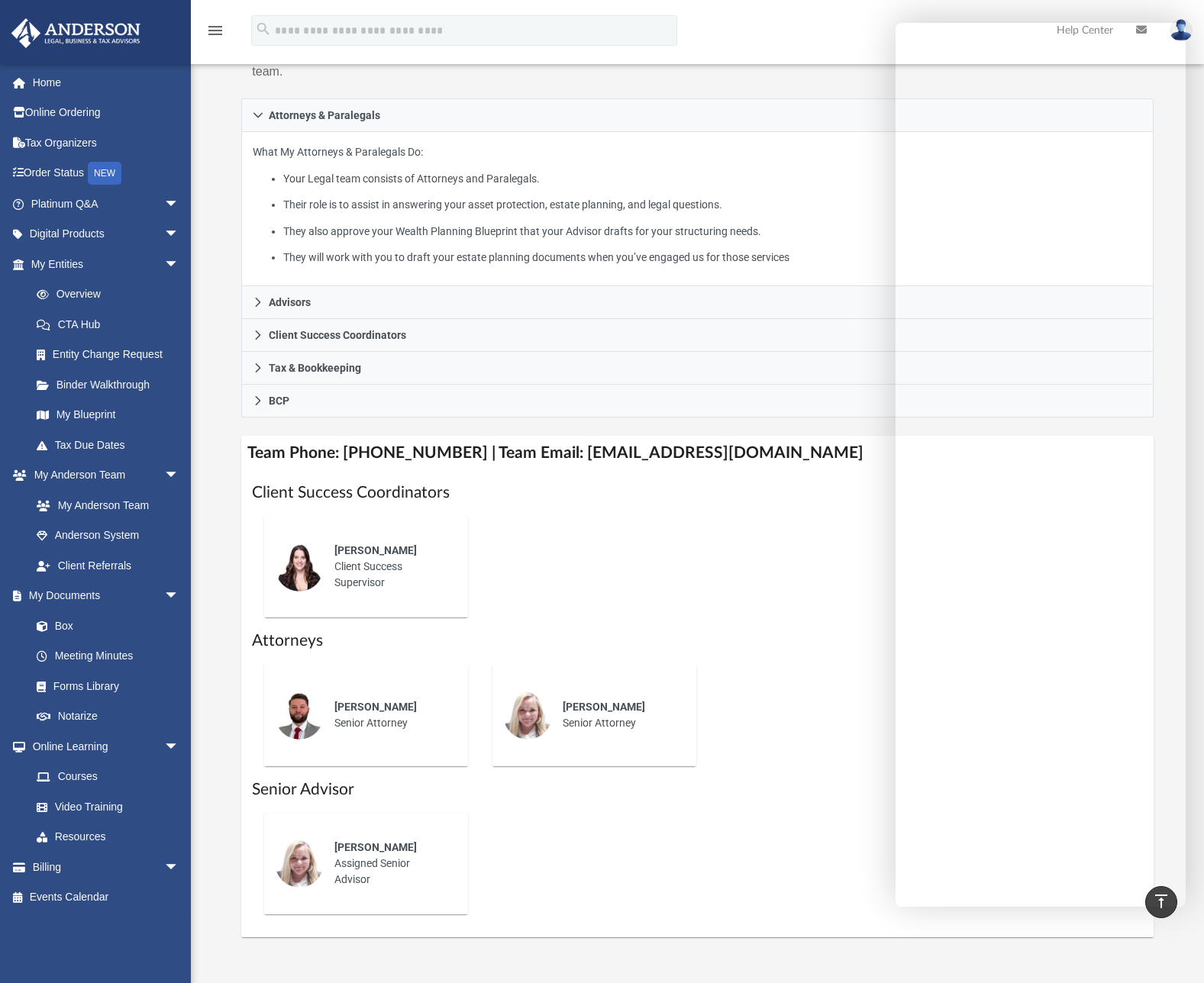
click at [313, 713] on img at bounding box center [299, 715] width 49 height 49
click at [544, 713] on img at bounding box center [527, 715] width 49 height 49
click at [331, 852] on div "[PERSON_NAME] Assigned Senior Advisor" at bounding box center [390, 864] width 134 height 70
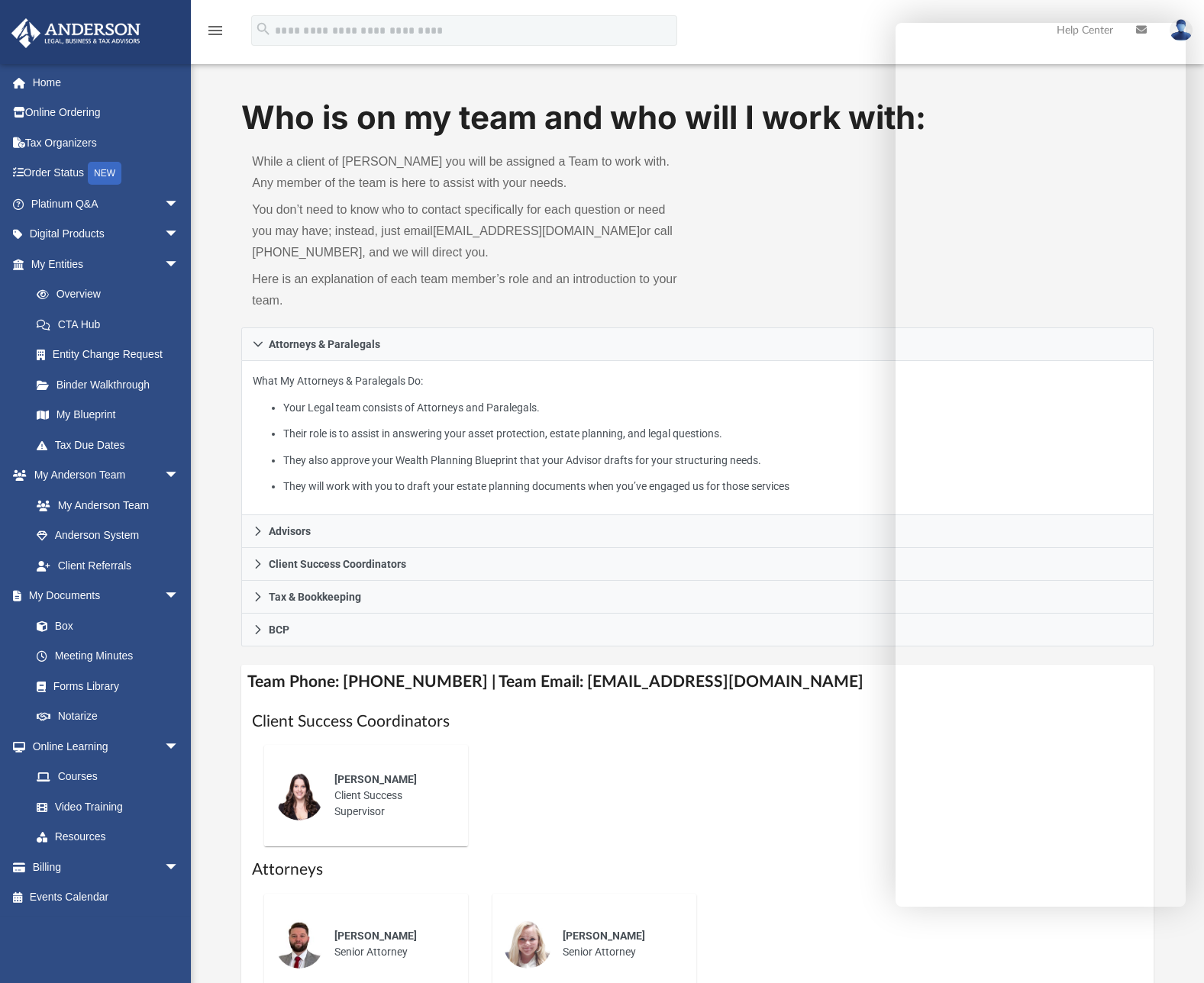
scroll to position [0, 0]
click at [772, 177] on div "Who is on my team and who will I work with: While a client of [PERSON_NAME] you…" at bounding box center [696, 212] width 911 height 232
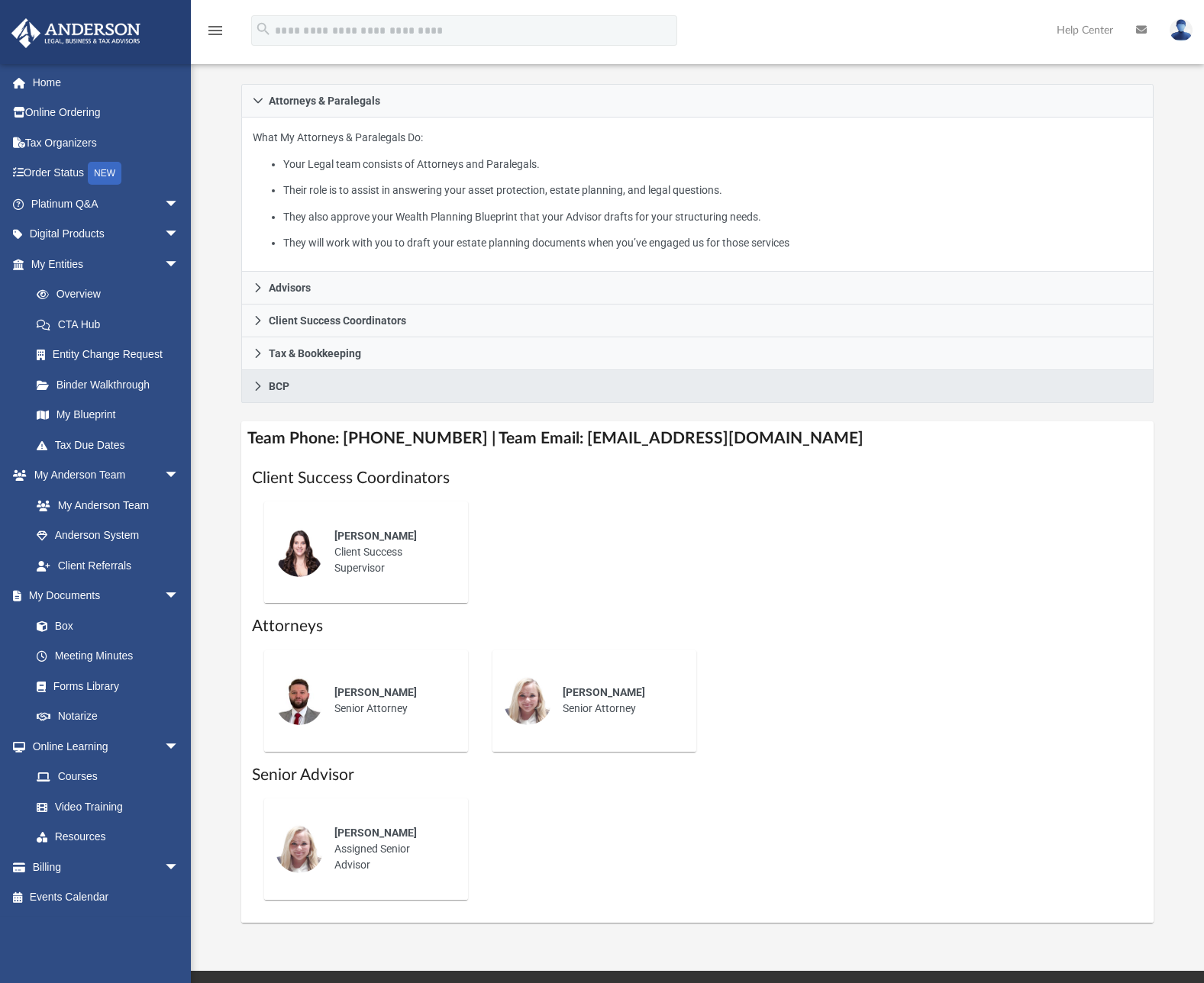
scroll to position [505, 0]
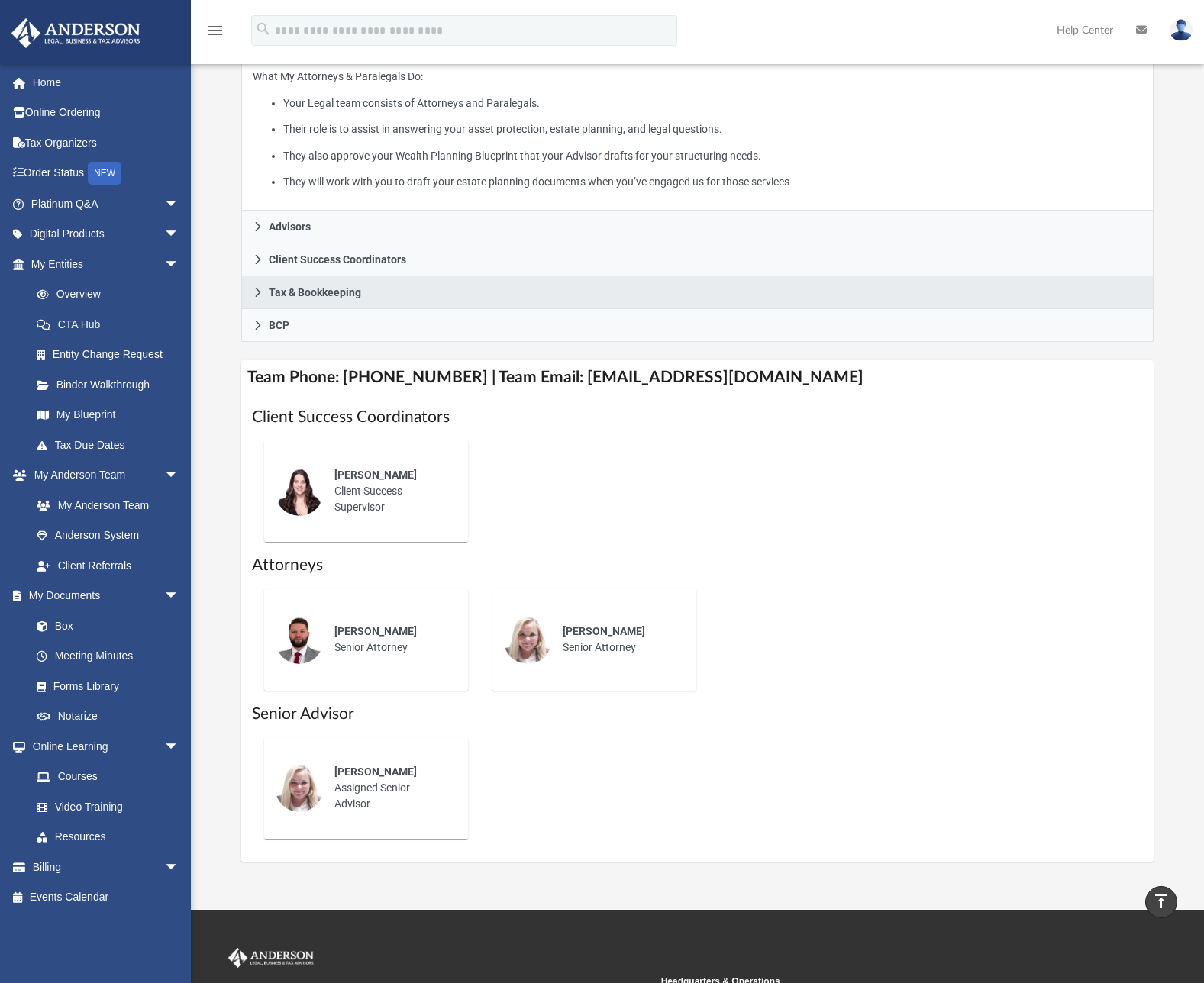
scroll to position [207, 0]
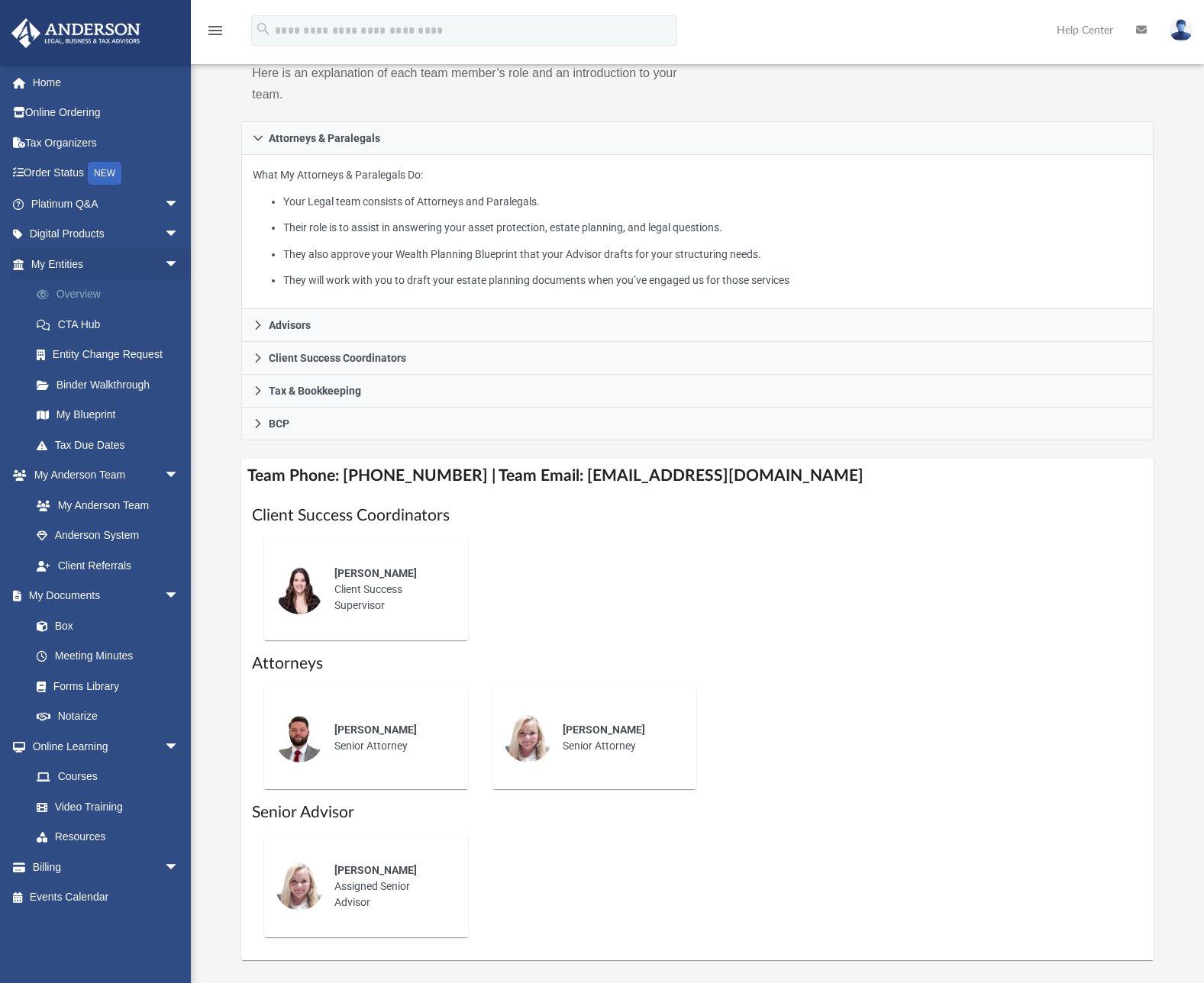
click at [96, 298] on link "Overview" at bounding box center [111, 294] width 181 height 31
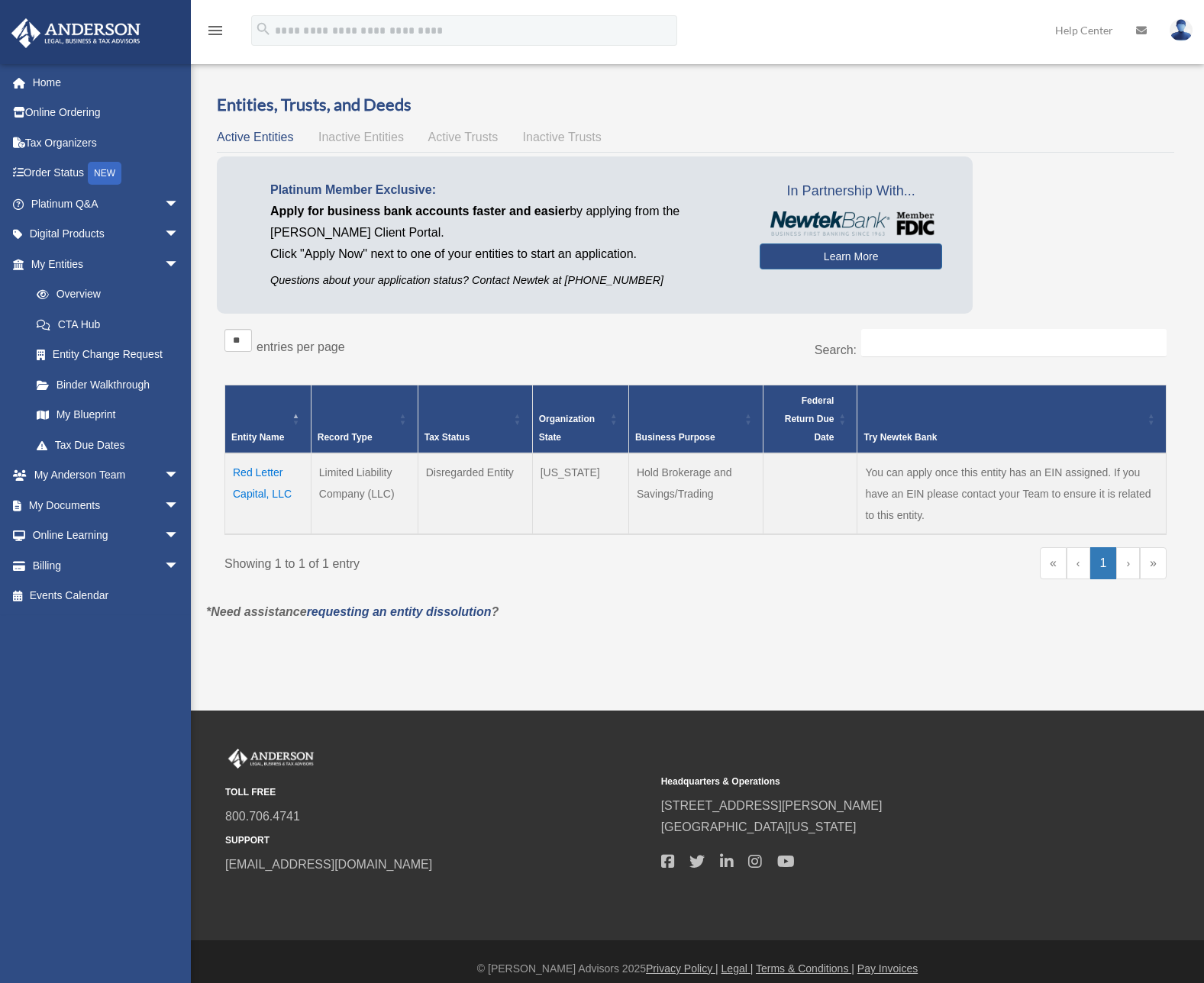
click at [272, 471] on td "Red Letter Capital, LLC" at bounding box center [269, 494] width 86 height 81
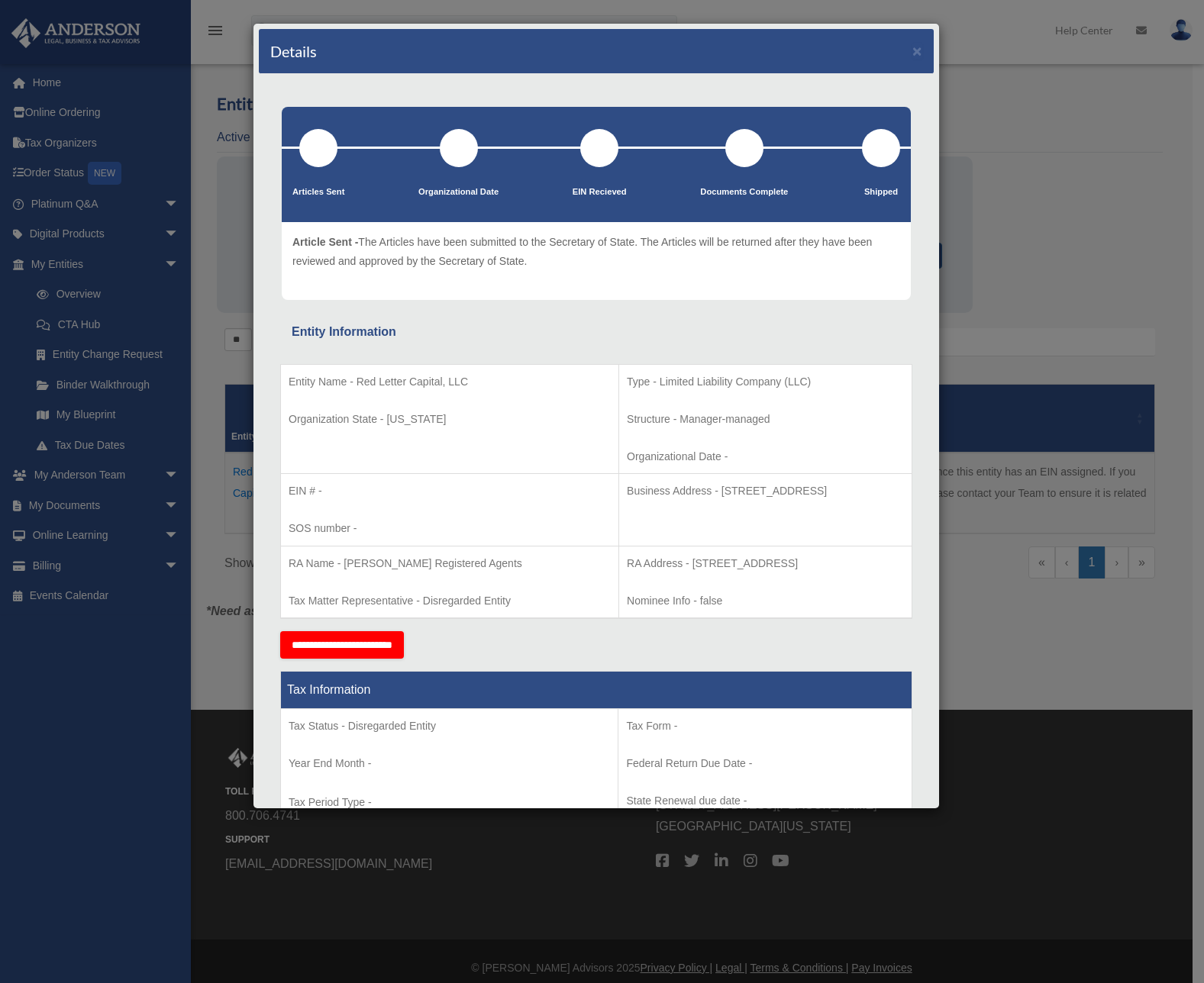
click at [484, 383] on p "Entity Name - Red Letter Capital, LLC" at bounding box center [449, 382] width 322 height 19
drag, startPoint x: 475, startPoint y: 381, endPoint x: 251, endPoint y: 370, distance: 224.3
click at [251, 370] on div "Details × Articles Sent Organizational Date" at bounding box center [602, 492] width 1204 height 983
copy div "Entity Name - Red Letter Capital, LLC"
click at [626, 572] on p "RA Address - [STREET_ADDRESS]" at bounding box center [765, 564] width 277 height 19
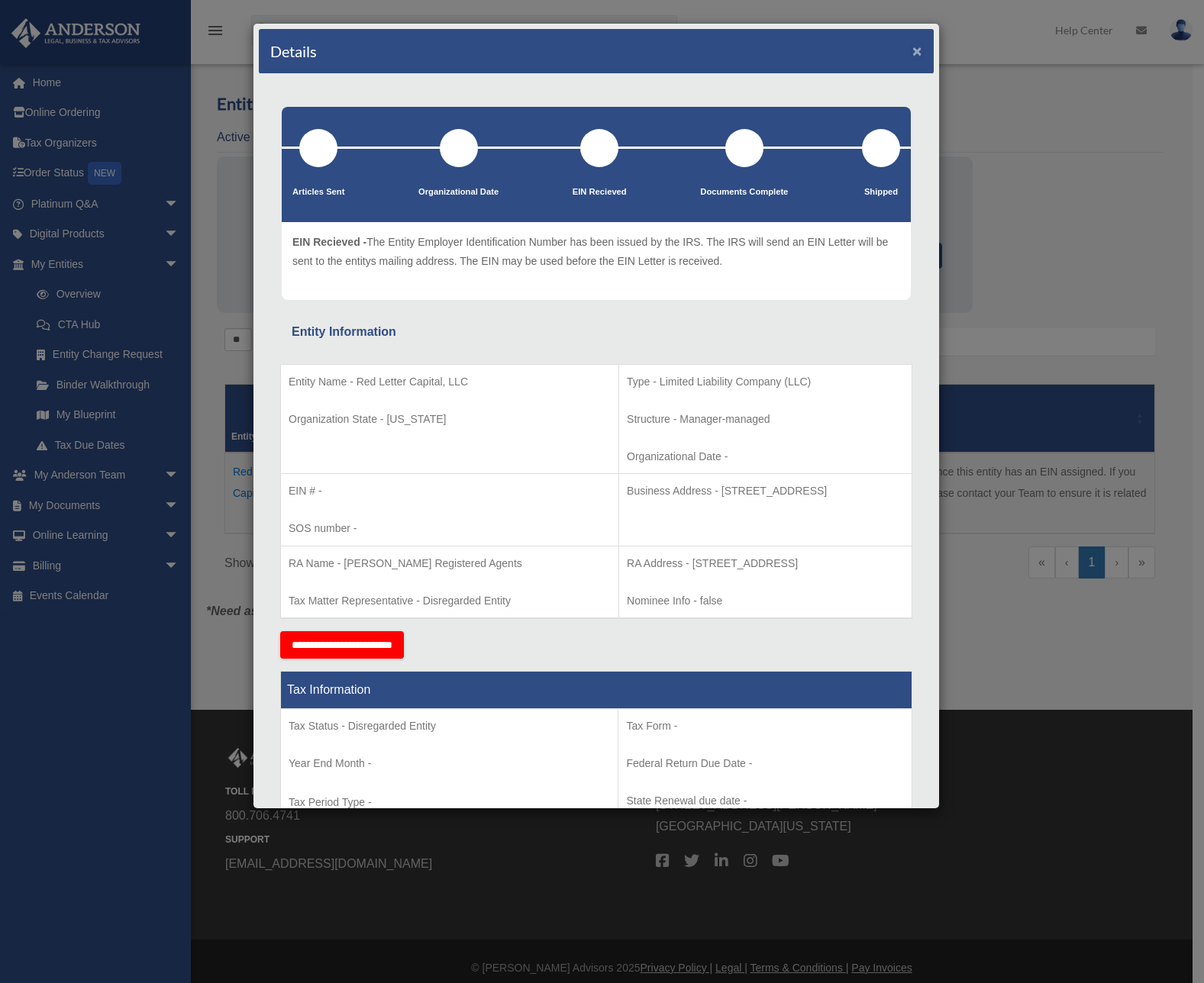
click at [912, 52] on button "×" at bounding box center [917, 51] width 10 height 16
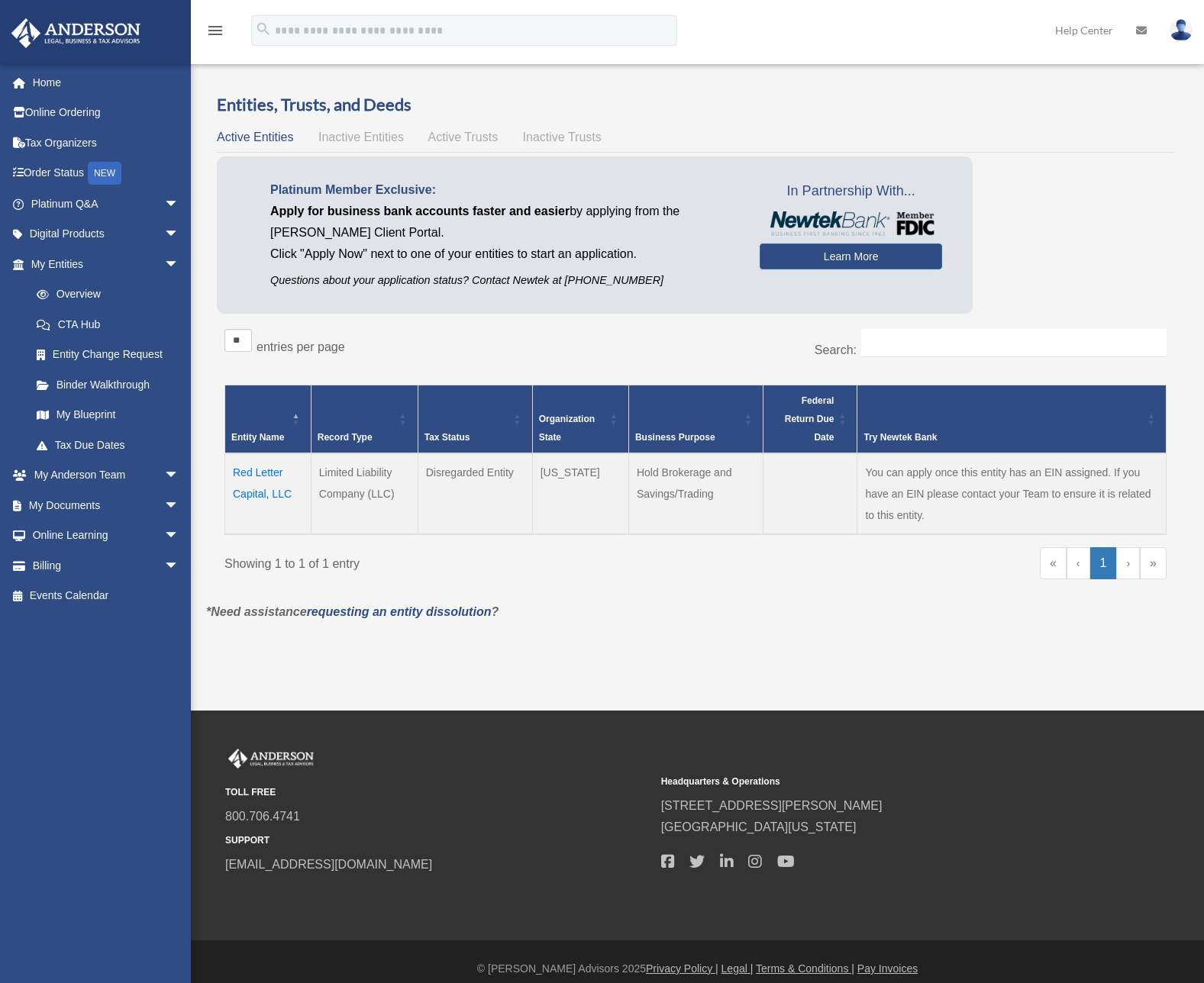
click at [250, 487] on td "Red Letter Capital, LLC" at bounding box center [269, 494] width 86 height 81
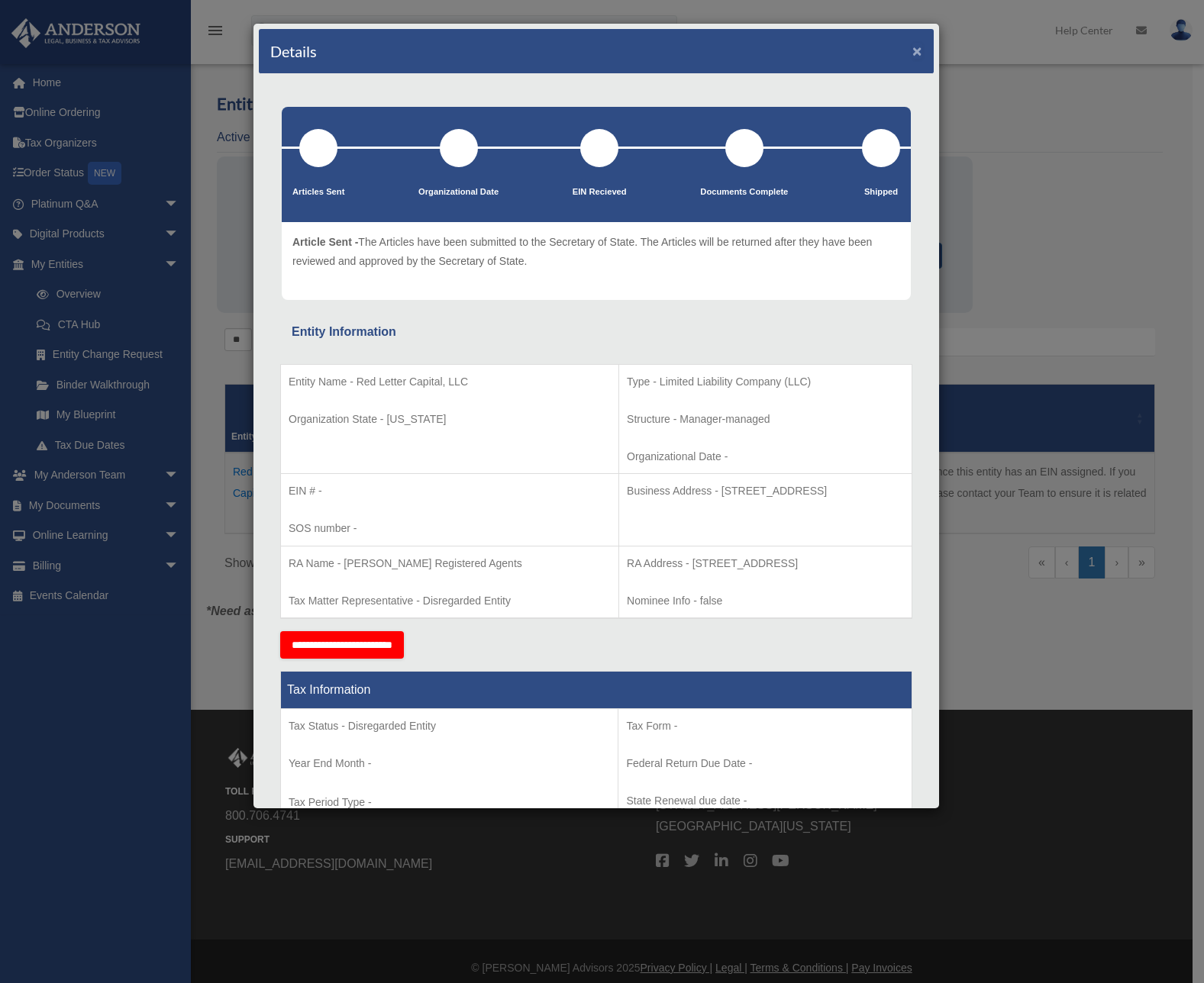
click at [912, 50] on button "×" at bounding box center [917, 51] width 10 height 16
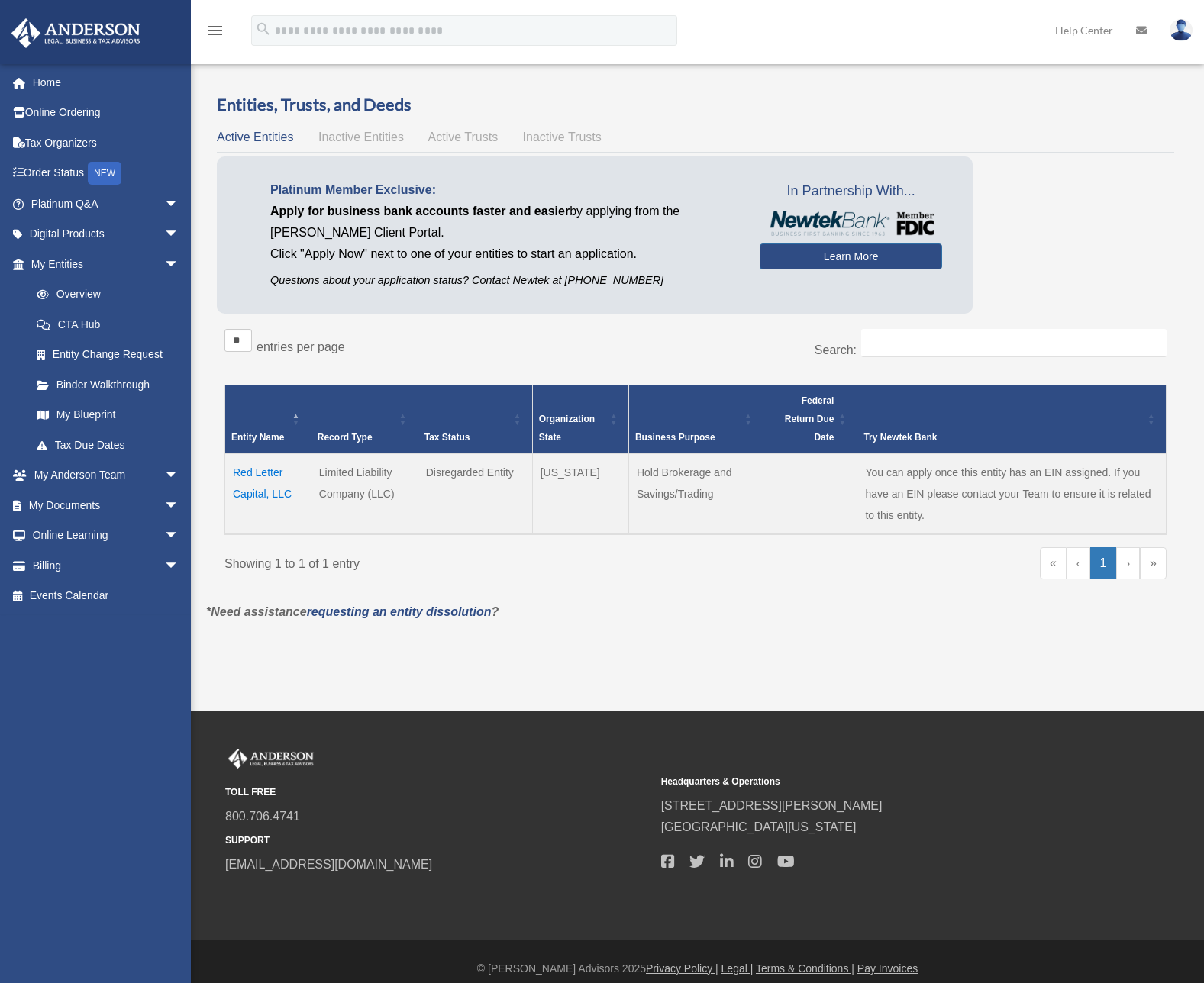
click at [793, 625] on div "Do you really want to log out? Yes No Entities, Trusts, and Deeds Active Entiti…" at bounding box center [695, 369] width 1001 height 552
click at [256, 476] on td "Red Letter Capital, LLC" at bounding box center [269, 494] width 86 height 81
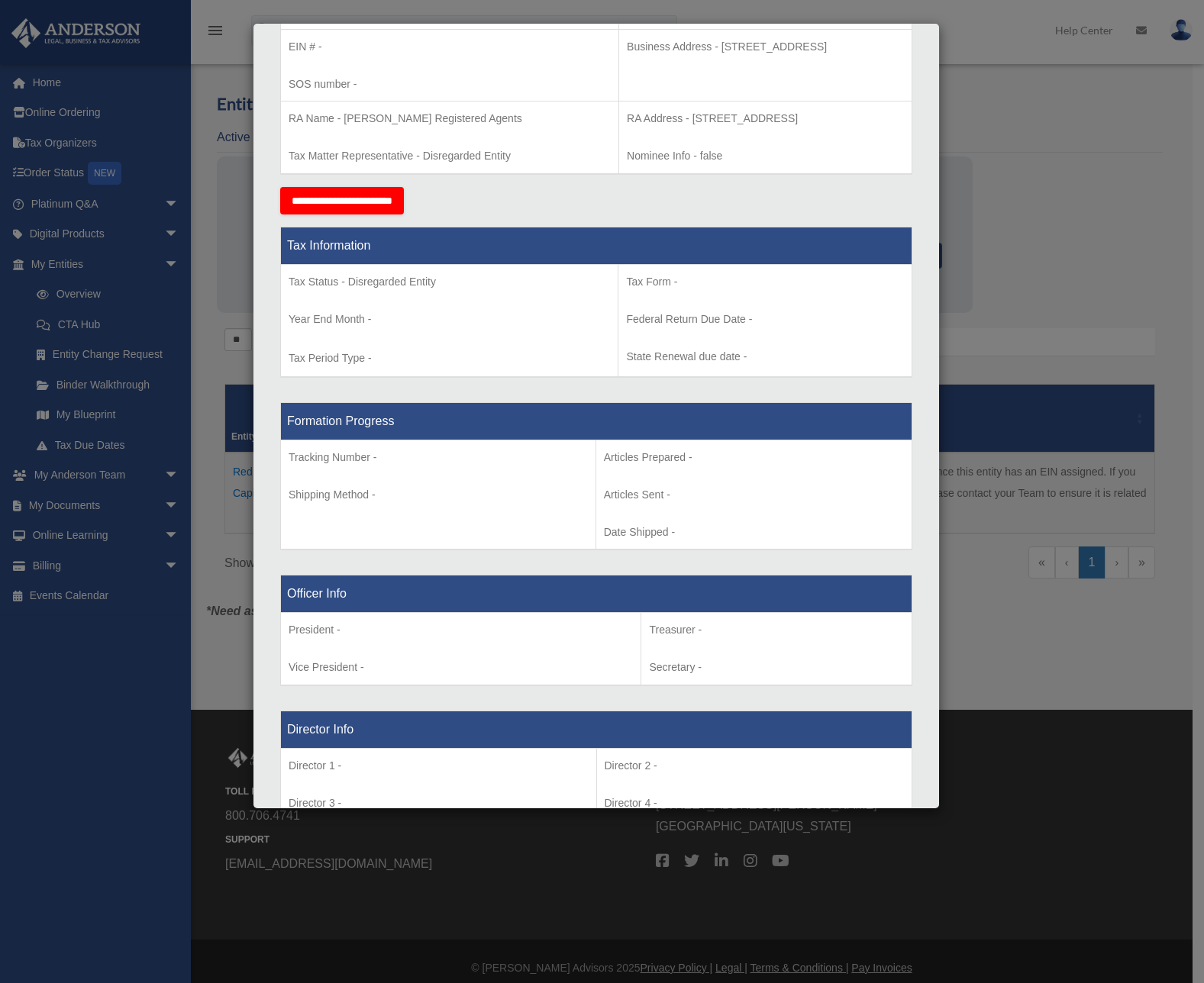
scroll to position [751, 0]
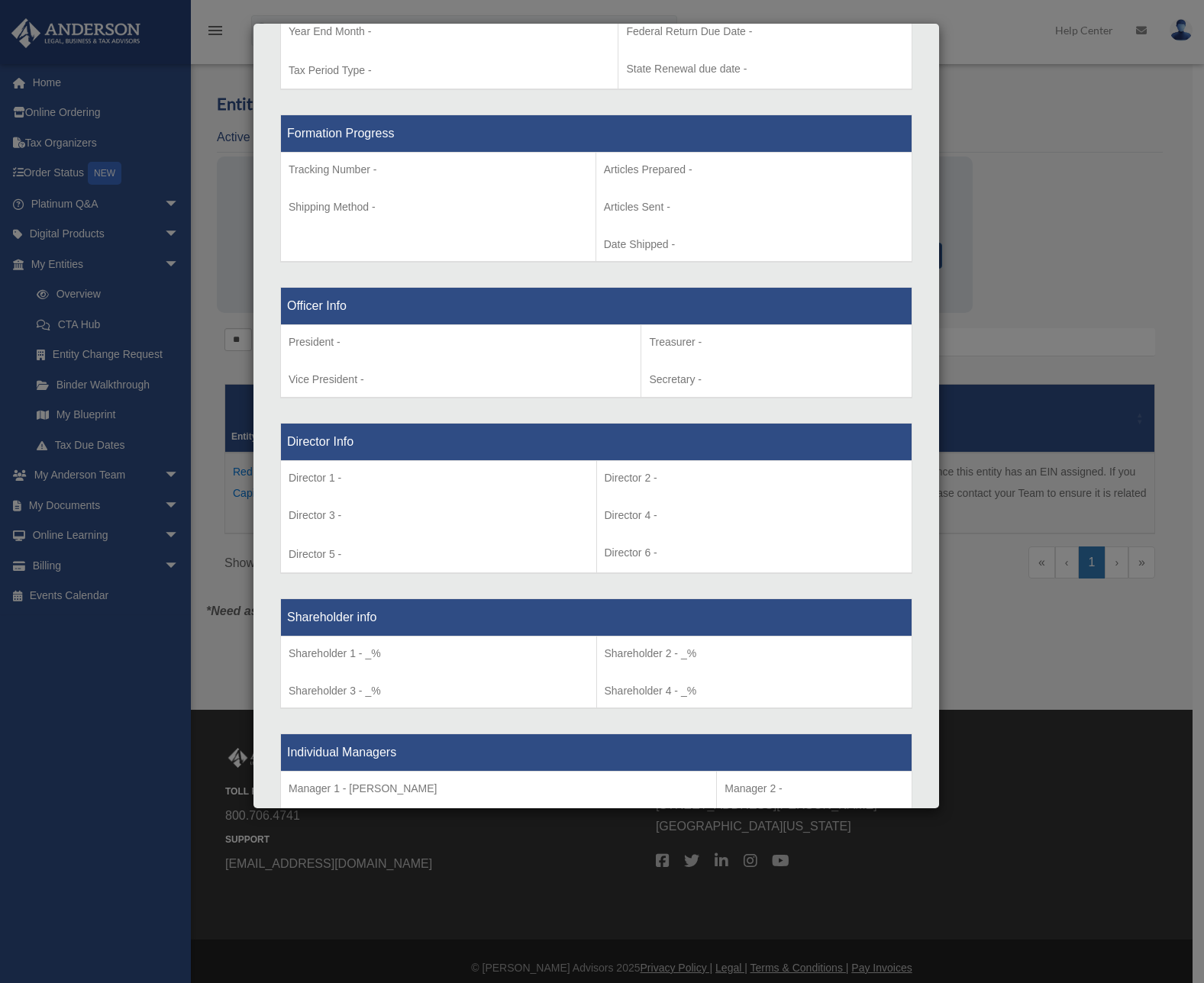
click at [965, 711] on div "Details × Articles Sent Organizational Date" at bounding box center [602, 492] width 1204 height 983
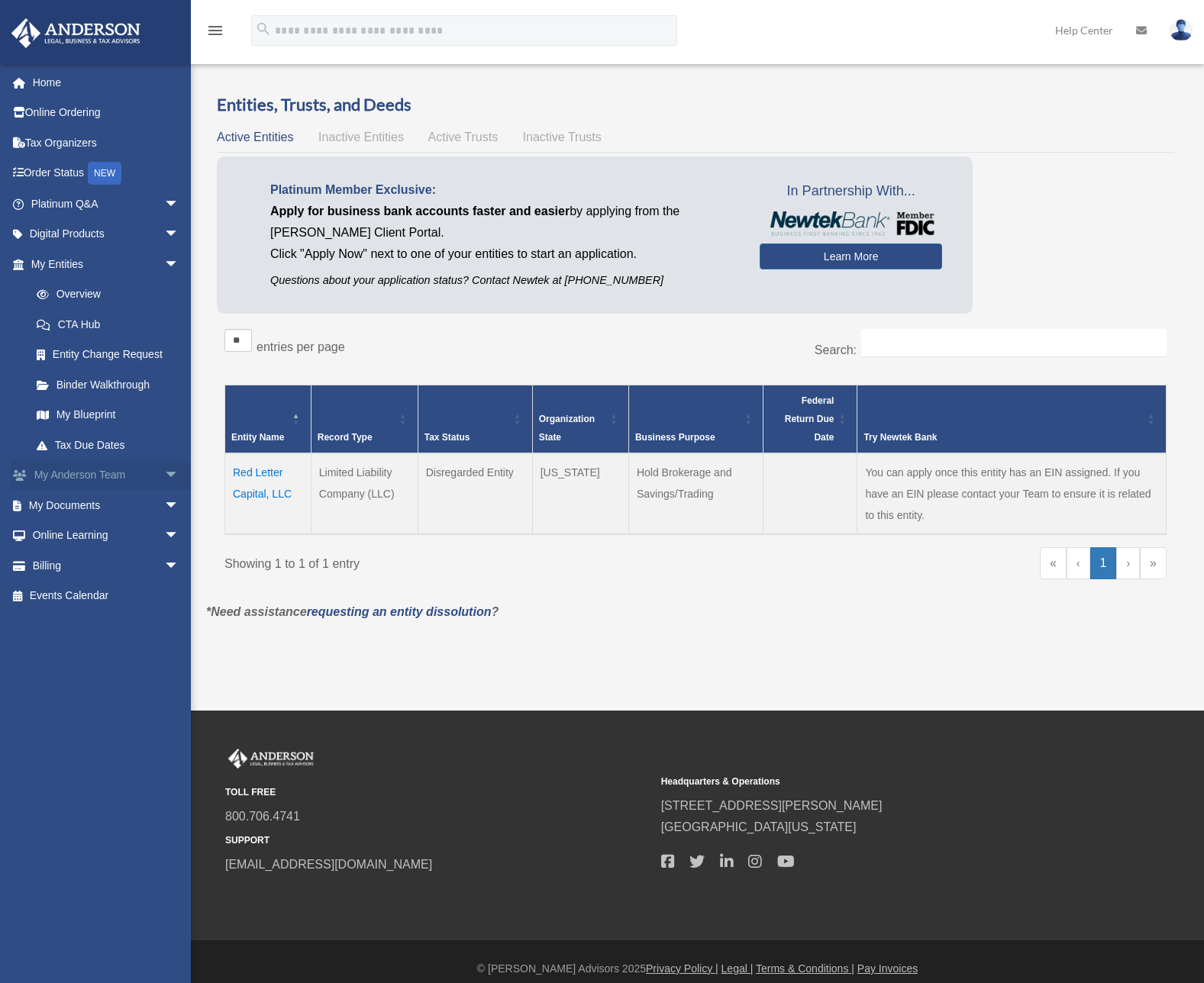
click at [164, 480] on span "arrow_drop_down" at bounding box center [179, 475] width 31 height 32
click at [823, 249] on link "Learn More" at bounding box center [850, 256] width 183 height 26
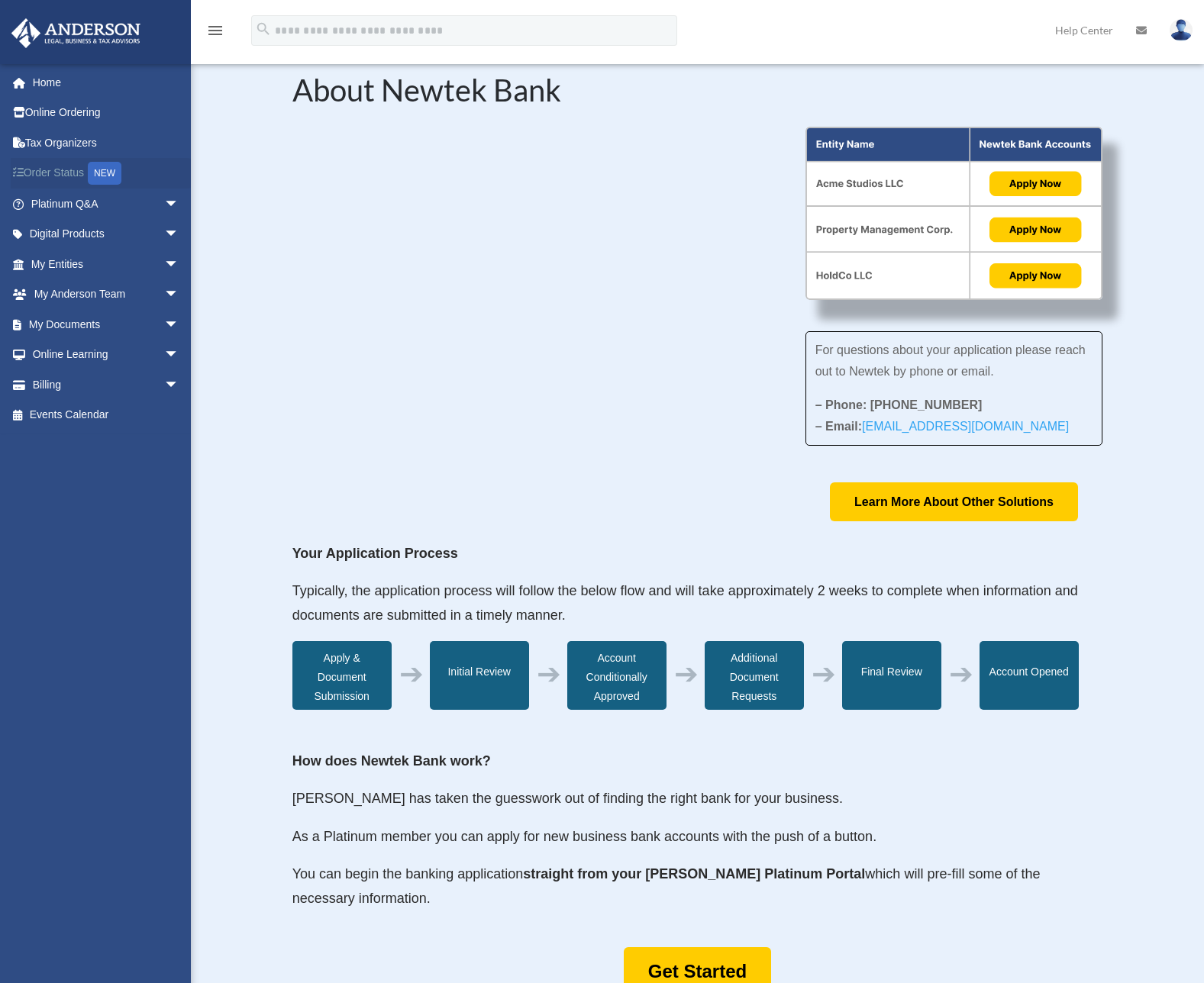
click at [150, 167] on link "Order Status NEW" at bounding box center [106, 174] width 191 height 32
click at [164, 260] on span "arrow_drop_down" at bounding box center [179, 264] width 31 height 32
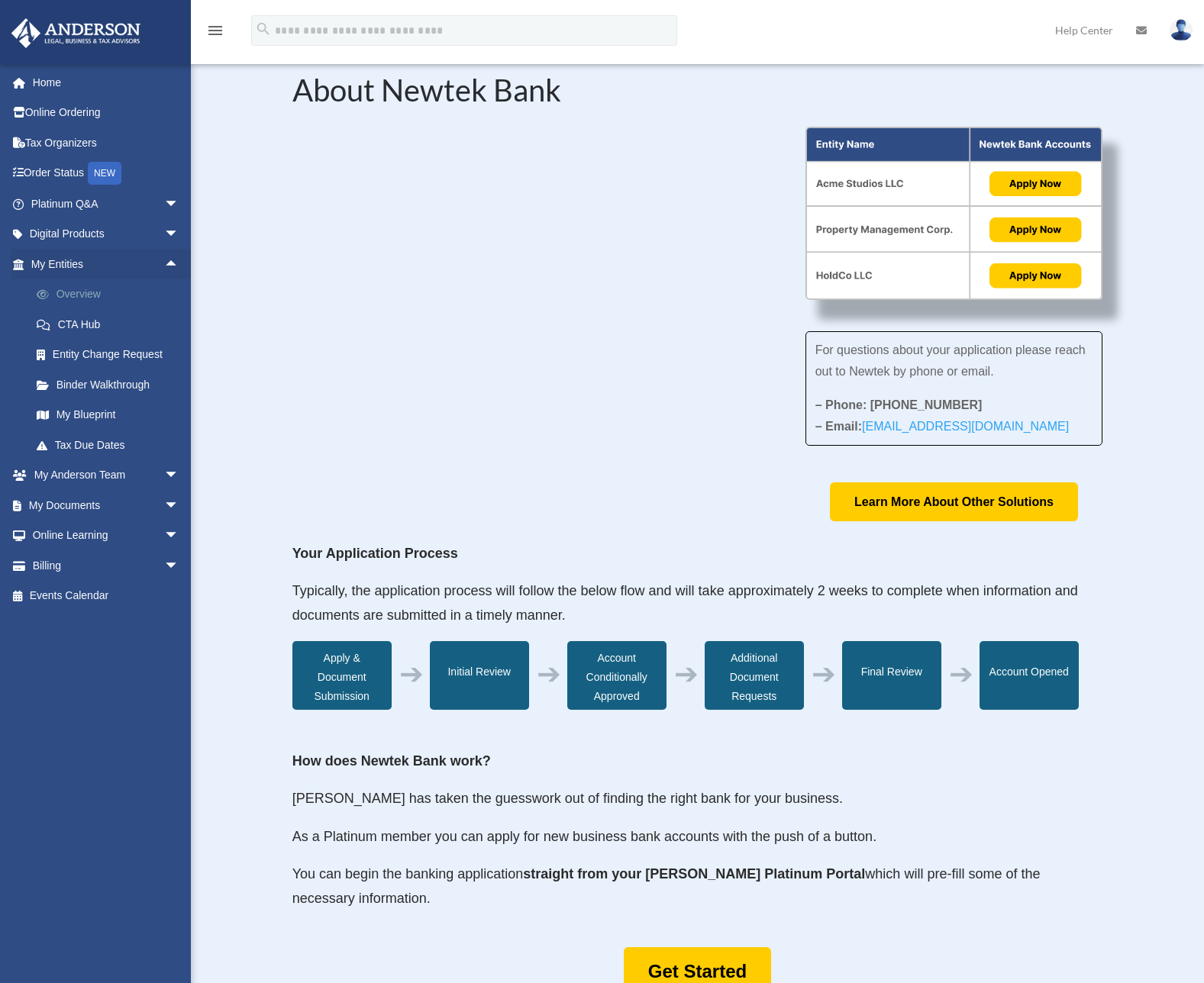
click at [84, 283] on link "Overview" at bounding box center [111, 294] width 181 height 31
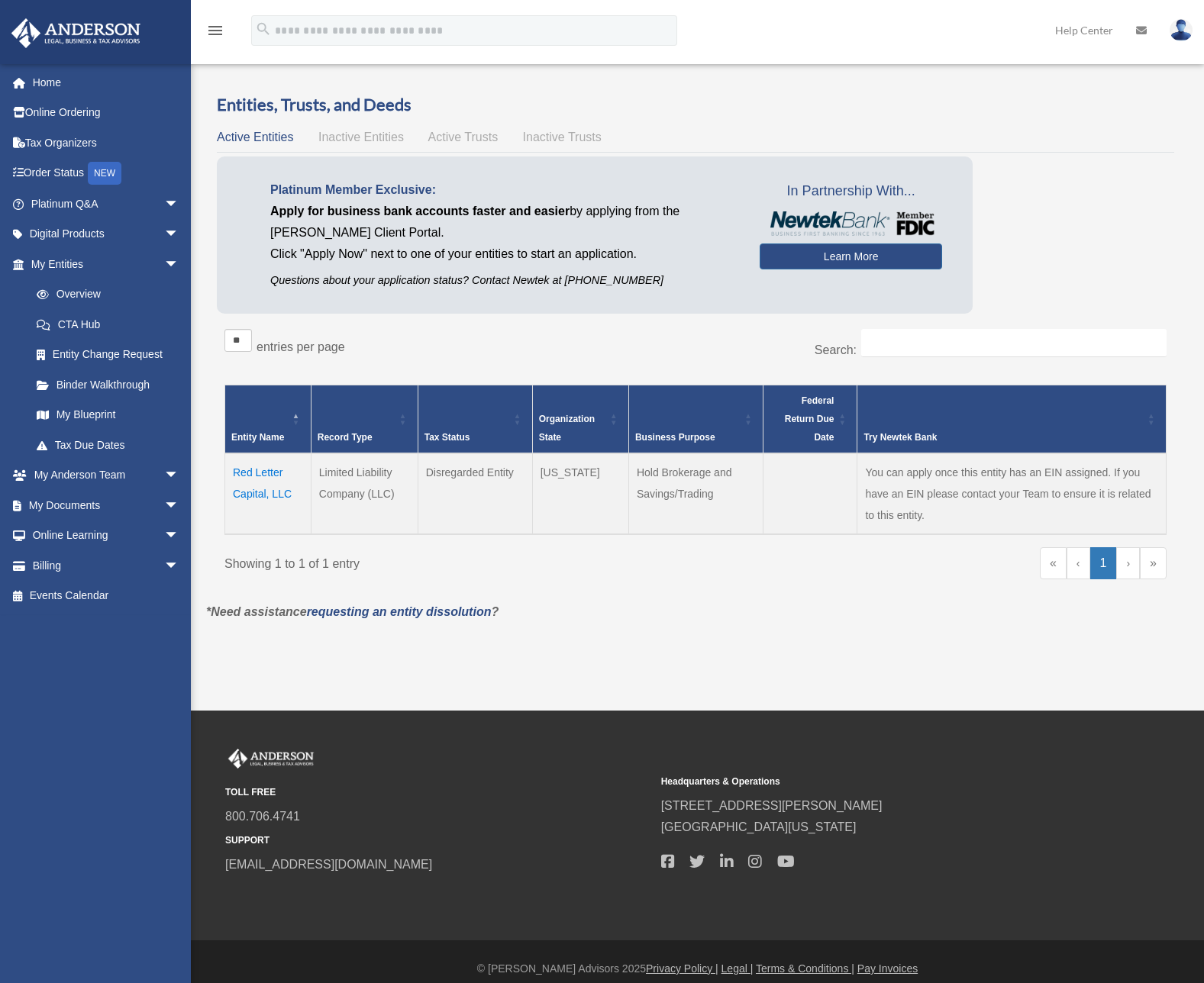
click at [266, 487] on td "Red Letter Capital, LLC" at bounding box center [269, 494] width 86 height 81
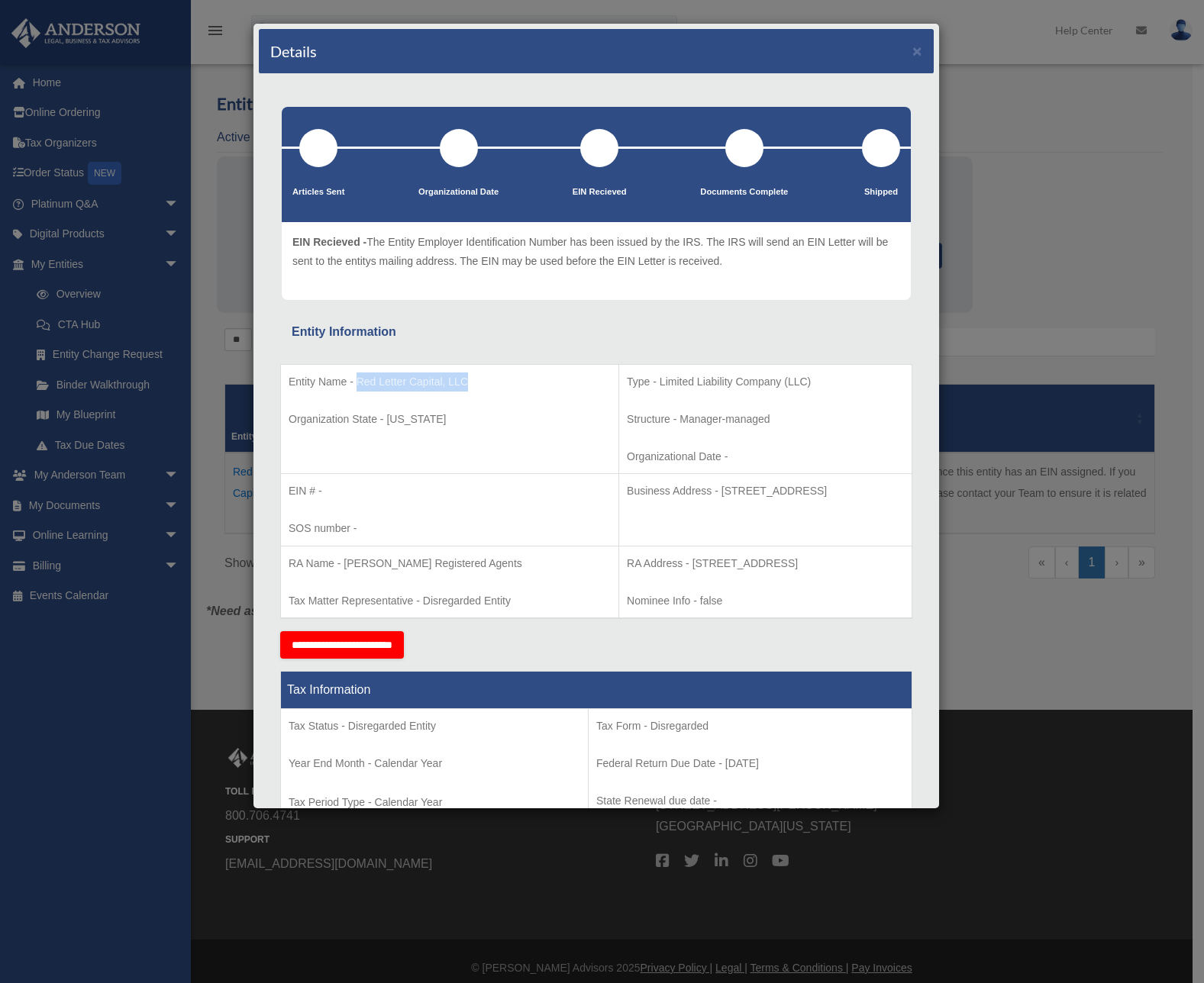
drag, startPoint x: 471, startPoint y: 381, endPoint x: 359, endPoint y: 387, distance: 112.2
click at [359, 387] on p "Entity Name - Red Letter Capital, LLC" at bounding box center [449, 382] width 322 height 19
copy p "Red Letter Capital, LLC"
click at [729, 380] on p "Type - Limited Liability Company (LLC)" at bounding box center [765, 382] width 277 height 19
drag, startPoint x: 733, startPoint y: 380, endPoint x: 577, endPoint y: 388, distance: 156.2
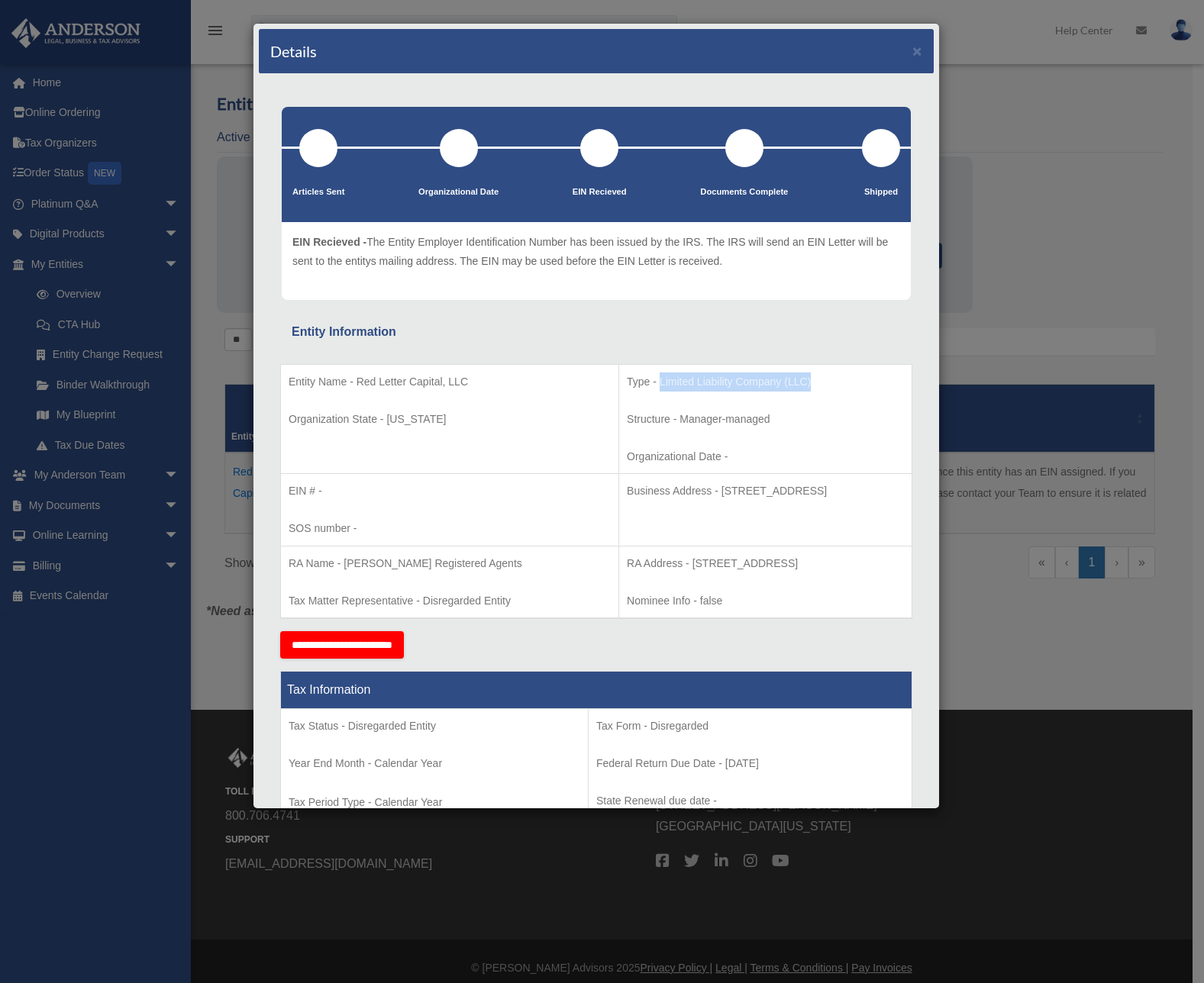
click at [626, 388] on p "Type - Limited Liability Company (LLC)" at bounding box center [765, 382] width 277 height 19
copy p "Limited Liability Company (LLC)"
click at [982, 264] on div "Details × Articles Sent Organizational Date" at bounding box center [602, 492] width 1204 height 983
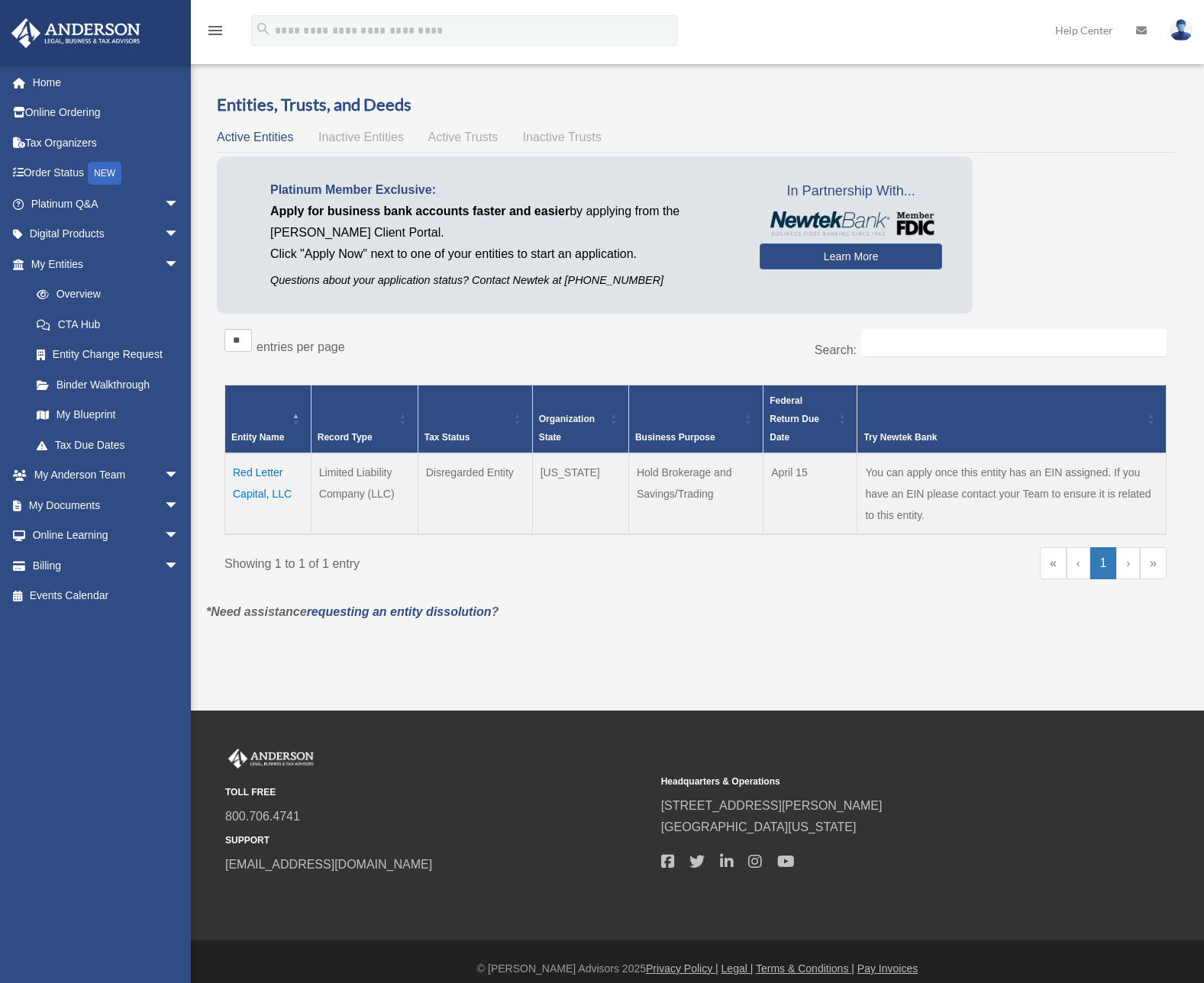
click at [273, 489] on td "Red Letter Capital, LLC" at bounding box center [269, 494] width 86 height 81
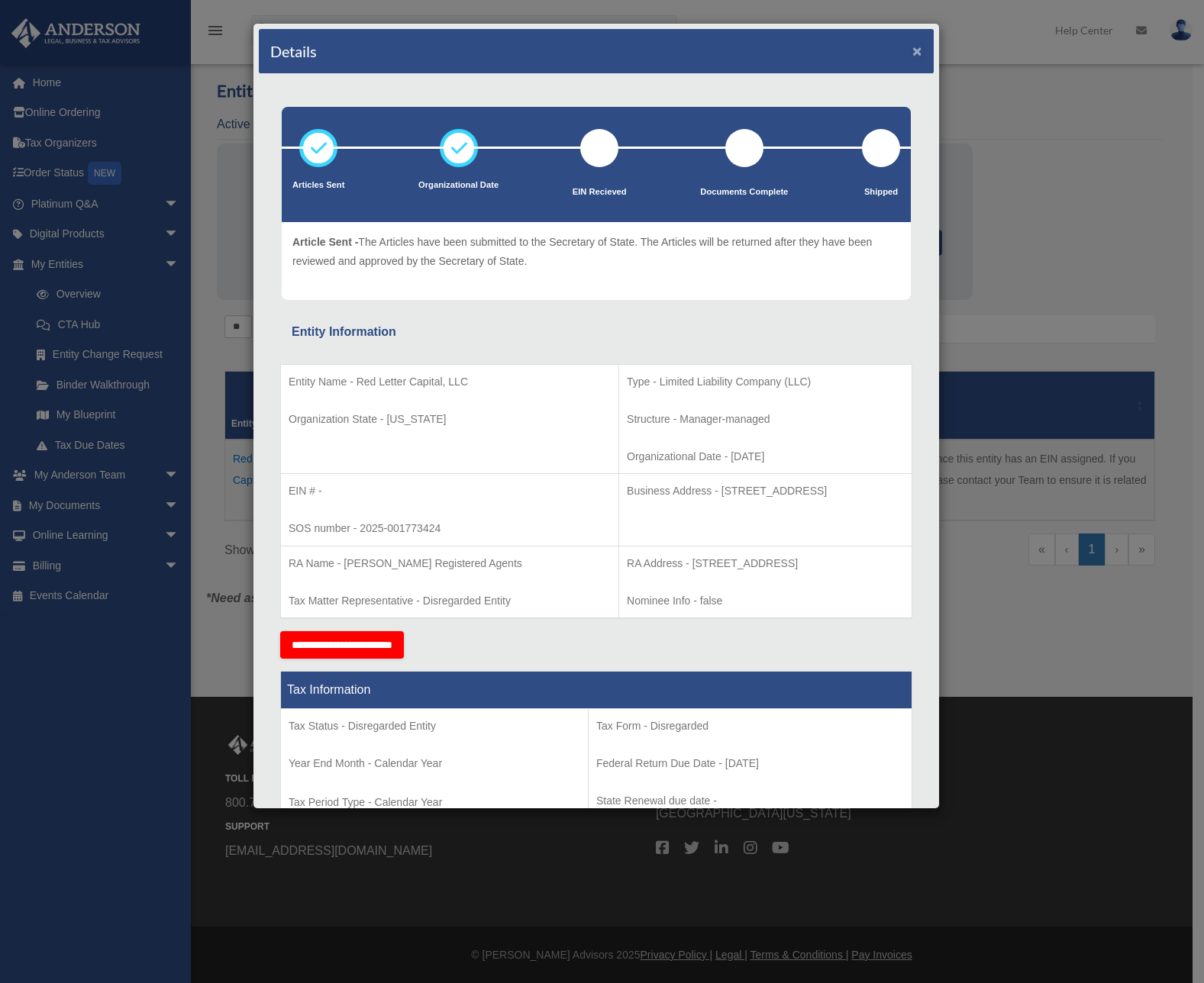
click at [912, 56] on button "×" at bounding box center [917, 51] width 10 height 16
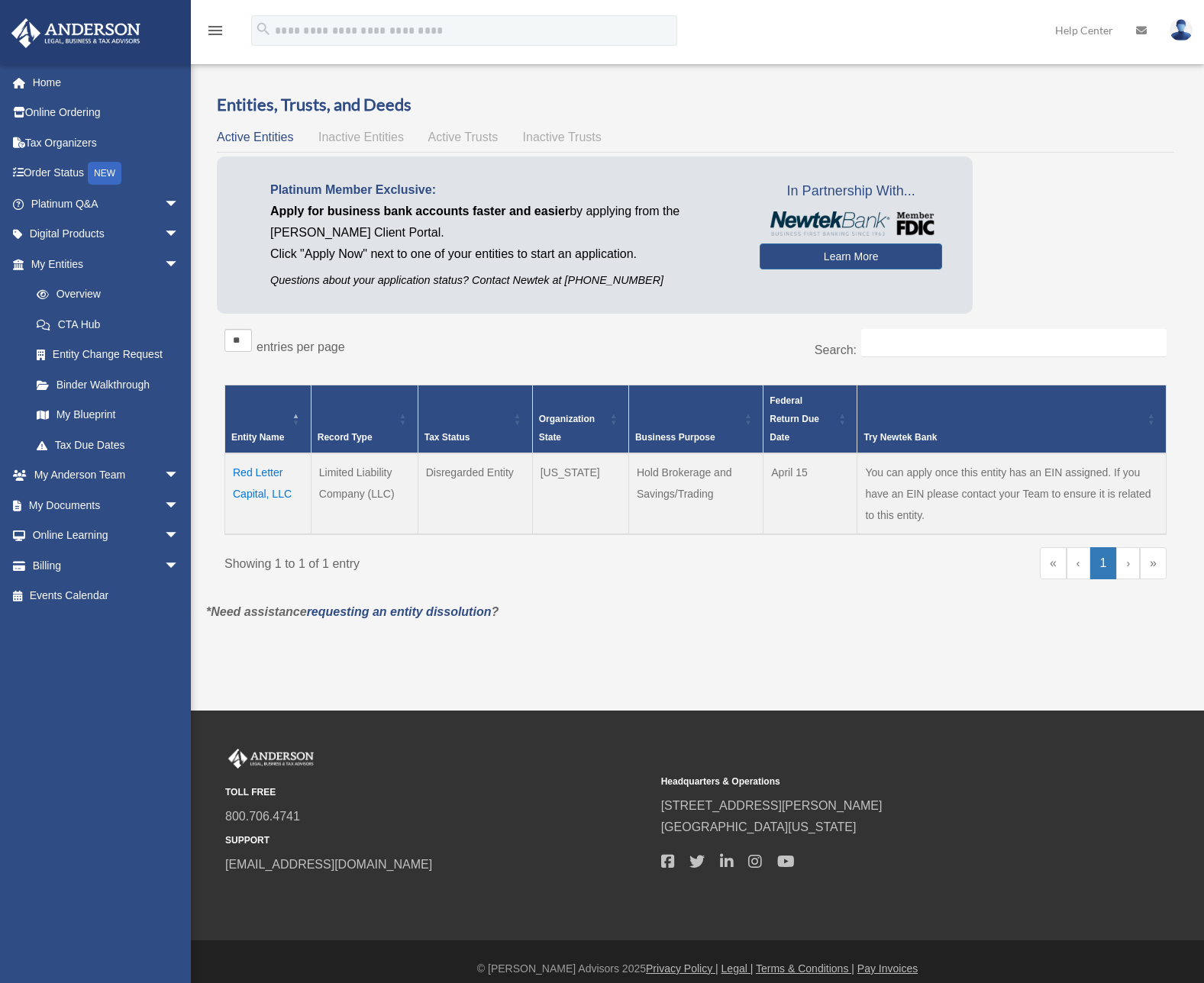
scroll to position [13, 0]
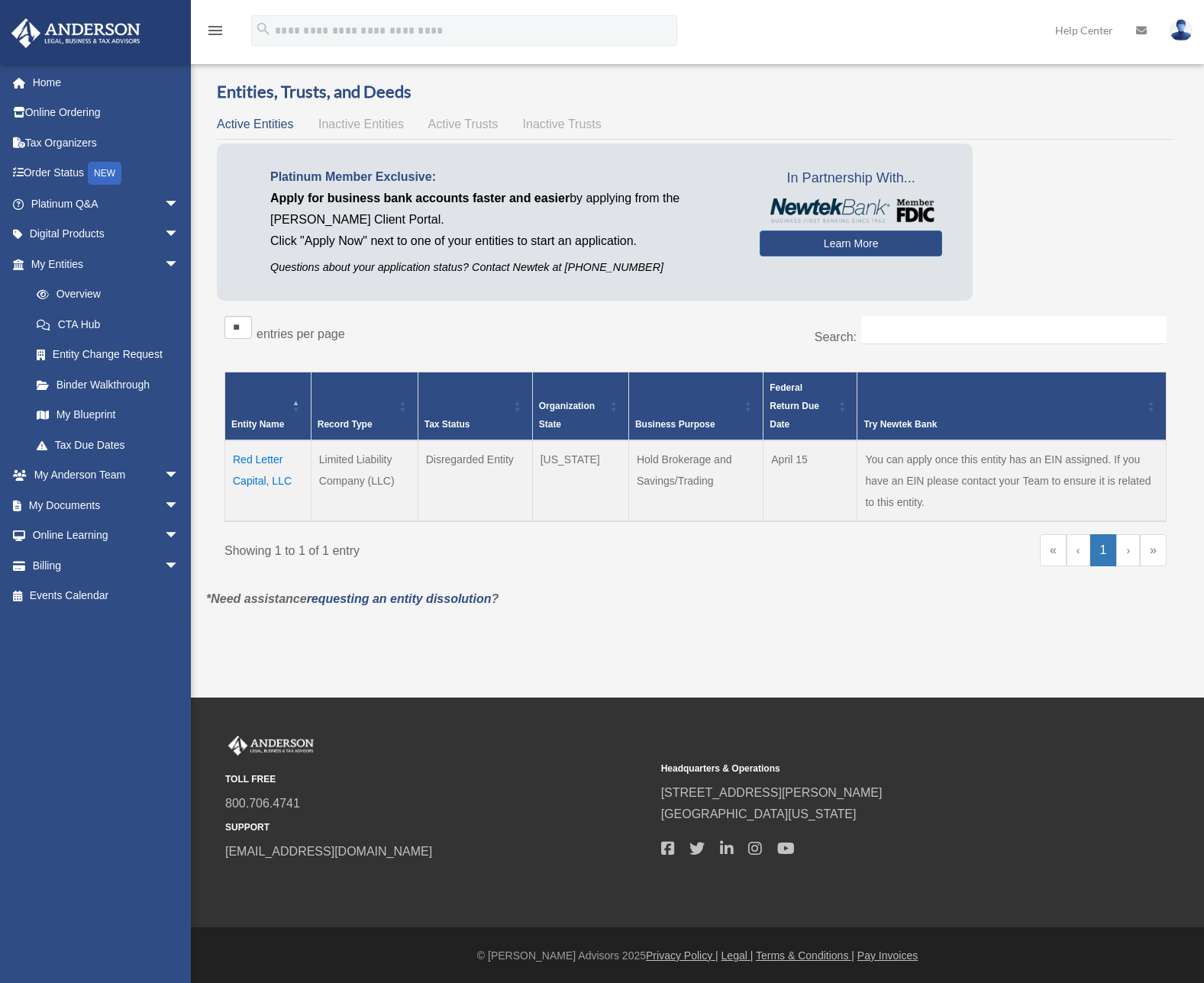
click at [247, 470] on td "Red Letter Capital, LLC" at bounding box center [269, 481] width 86 height 81
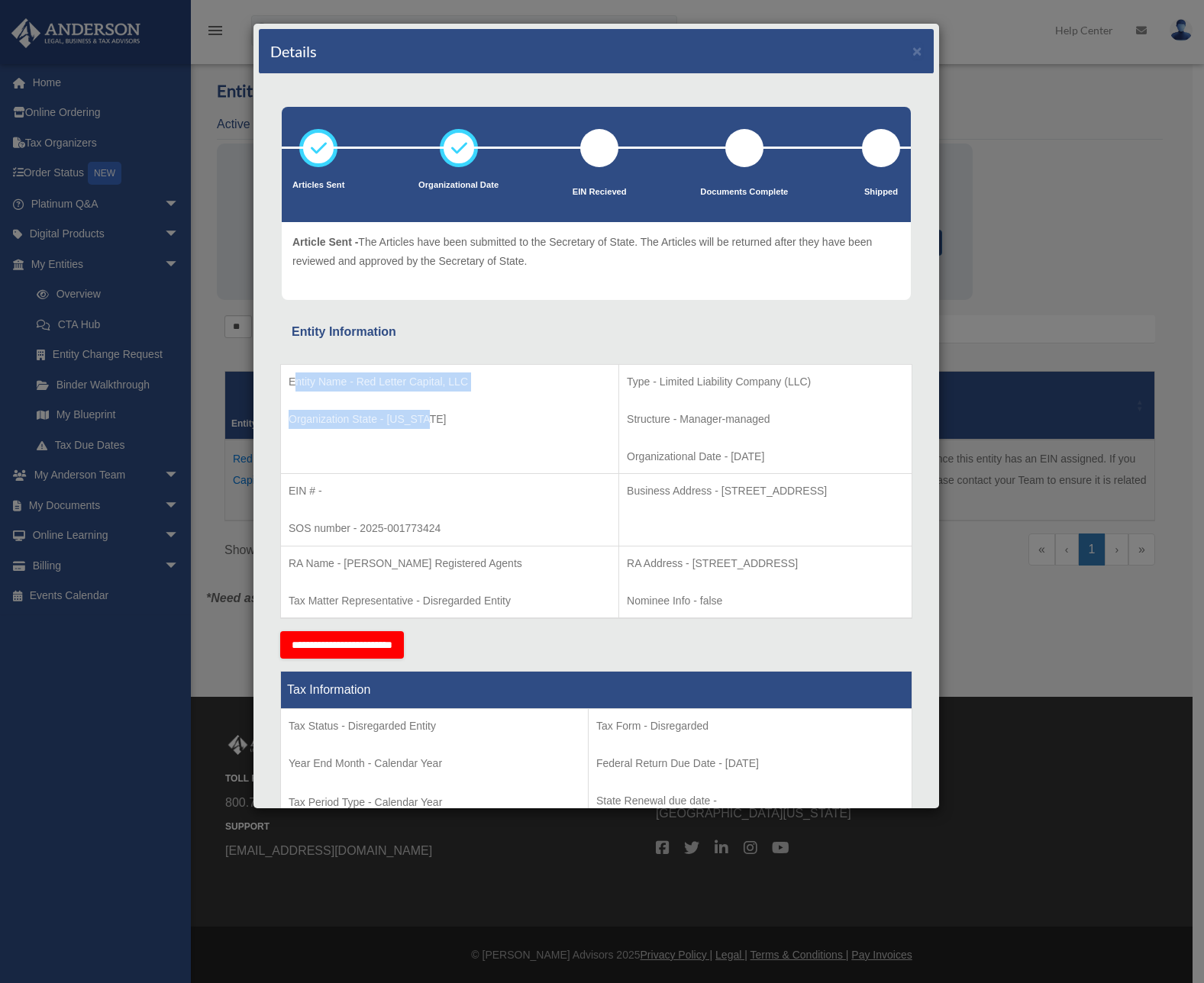
drag, startPoint x: 469, startPoint y: 440, endPoint x: 292, endPoint y: 388, distance: 184.5
click at [292, 388] on td "Entity Name - Red Letter Capital, LLC Organization State - Wyoming" at bounding box center [449, 419] width 338 height 109
click at [313, 362] on div "Entity Name - Red Letter Capital, LLC Organization State - Wyoming Type - Limit…" at bounding box center [596, 487] width 632 height 290
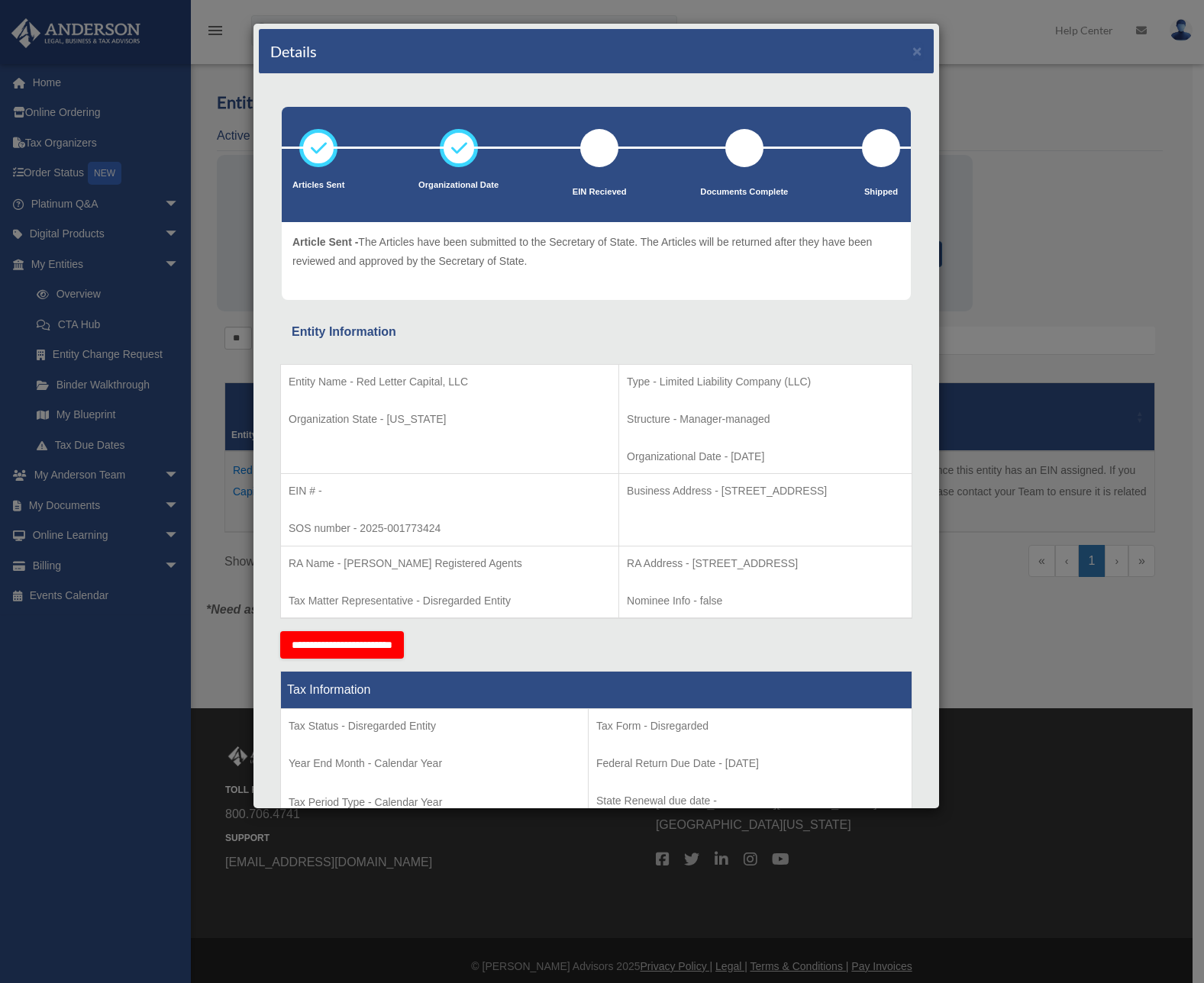
scroll to position [0, 0]
click at [912, 51] on button "×" at bounding box center [917, 51] width 10 height 16
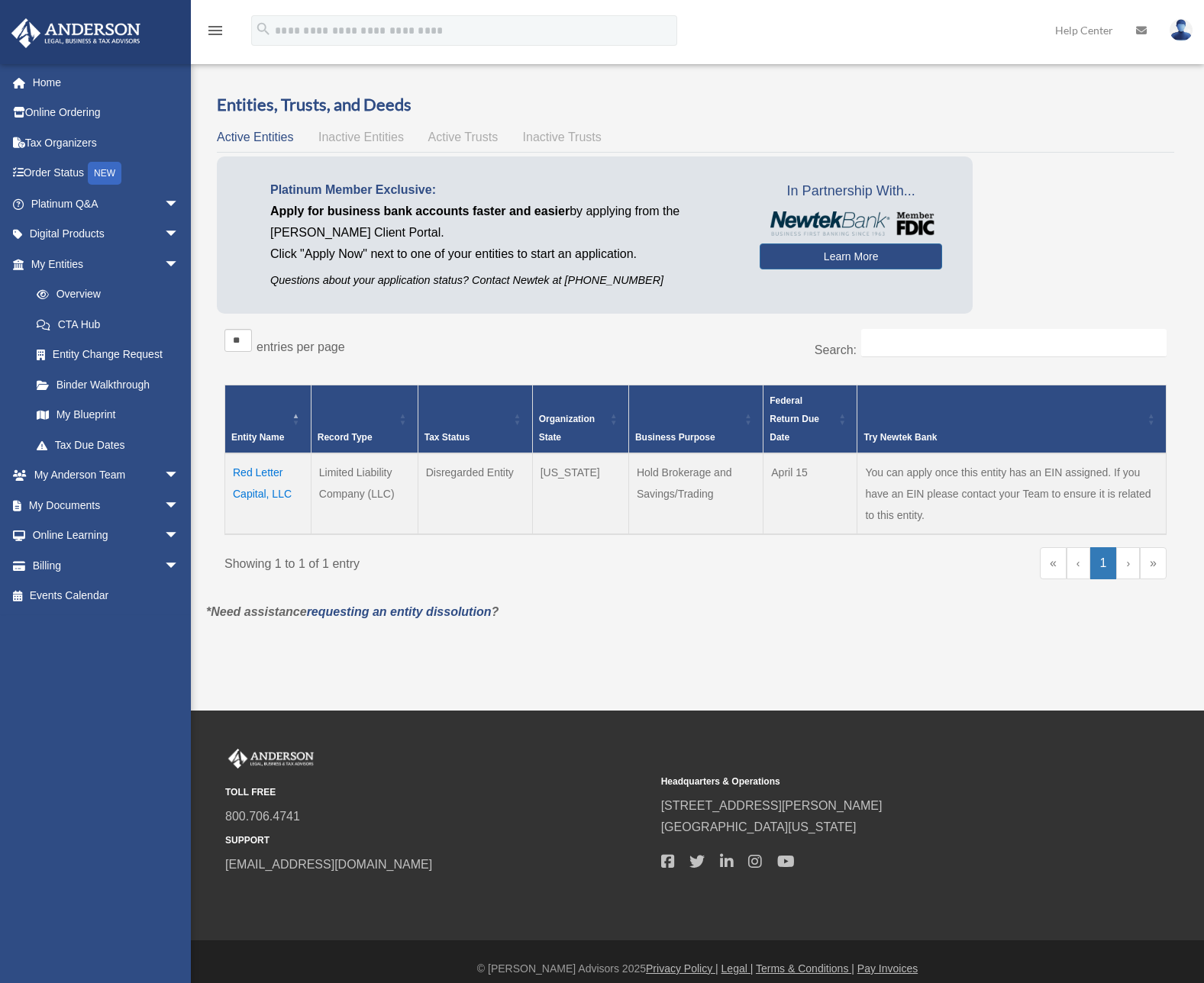
click at [939, 606] on p "*Need assistance requesting an entity dissolution ?" at bounding box center [695, 612] width 1001 height 21
